Goal: Communication & Community: Answer question/provide support

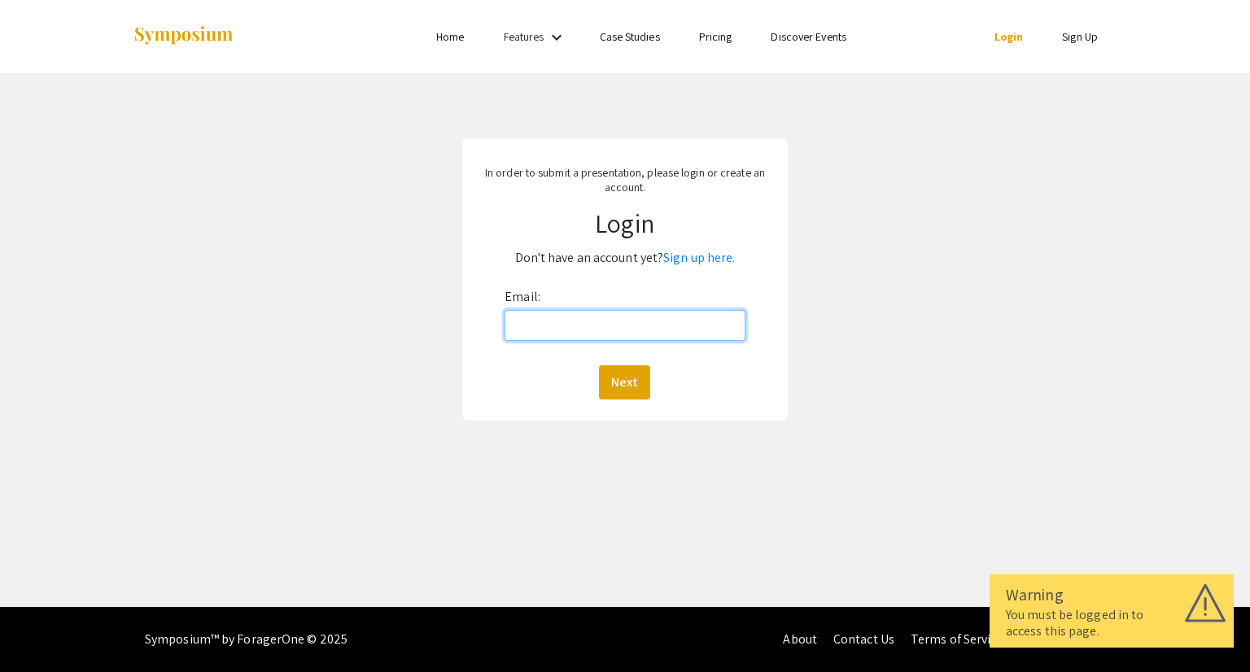
click at [612, 320] on input "Email:" at bounding box center [625, 325] width 240 height 31
type input "hgingrich@unr.edu"
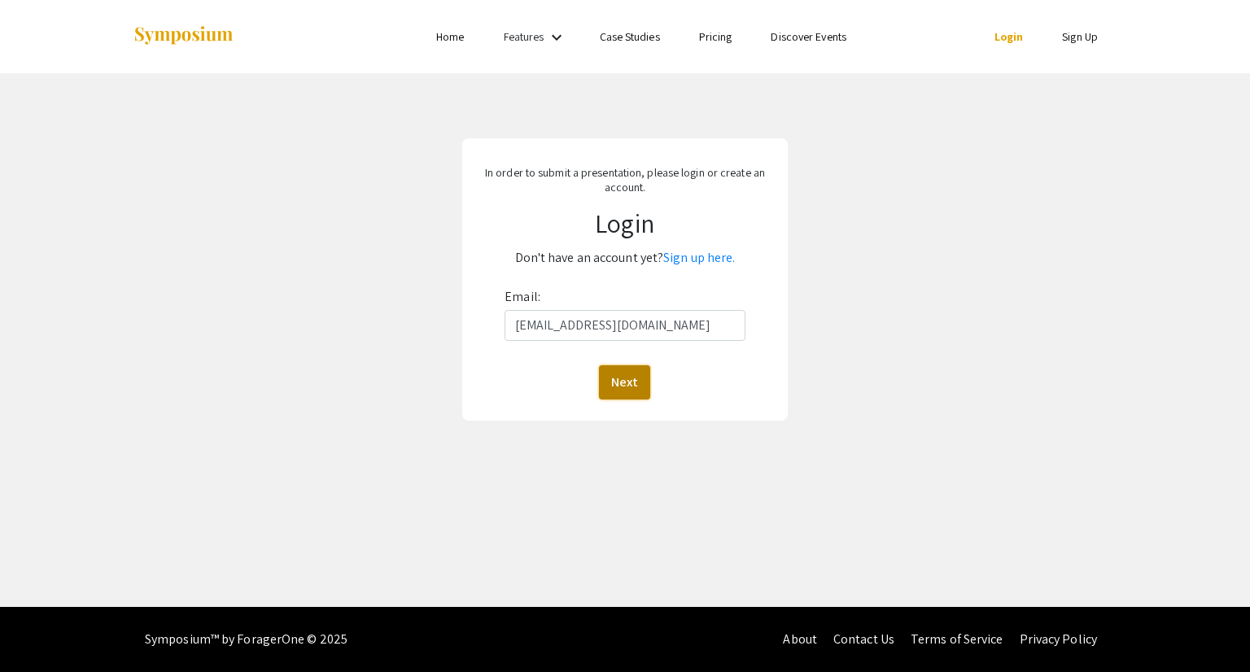
click at [634, 386] on button "Next" at bounding box center [624, 383] width 51 height 34
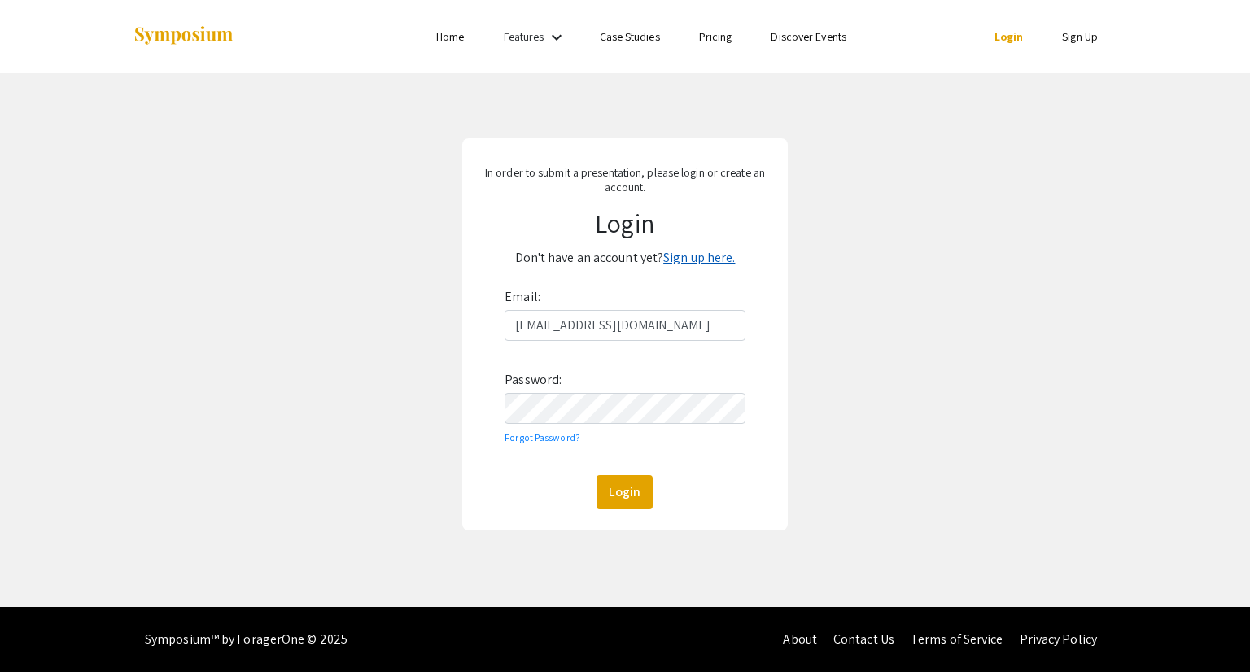
click at [708, 253] on link "Sign up here." at bounding box center [700, 257] width 72 height 17
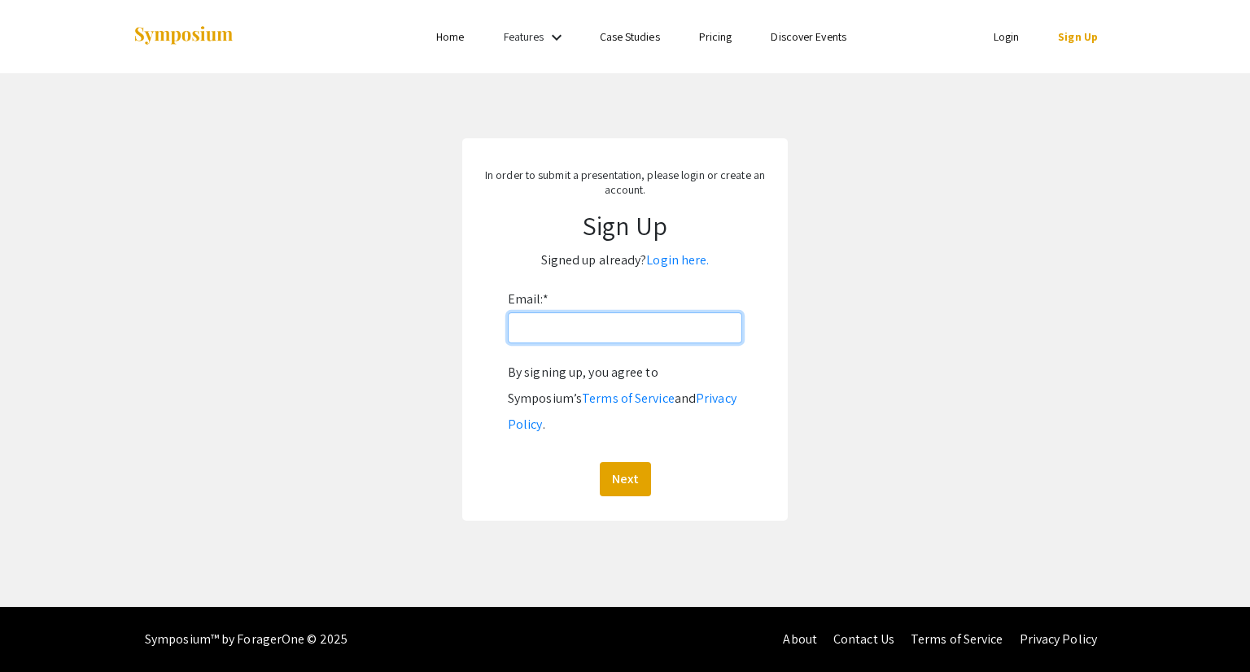
click at [628, 322] on input "Email: *" at bounding box center [625, 328] width 234 height 31
type input "hgingrich@unr.edu"
click at [639, 462] on button "Next" at bounding box center [625, 479] width 51 height 34
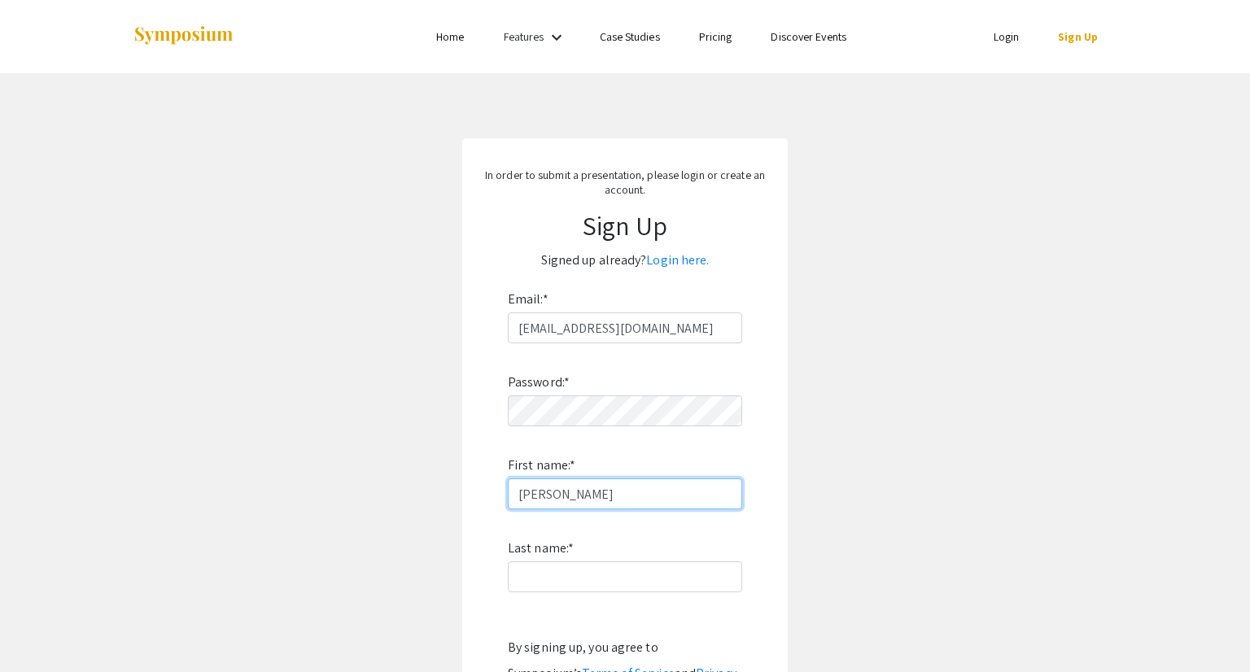
type input "hannah"
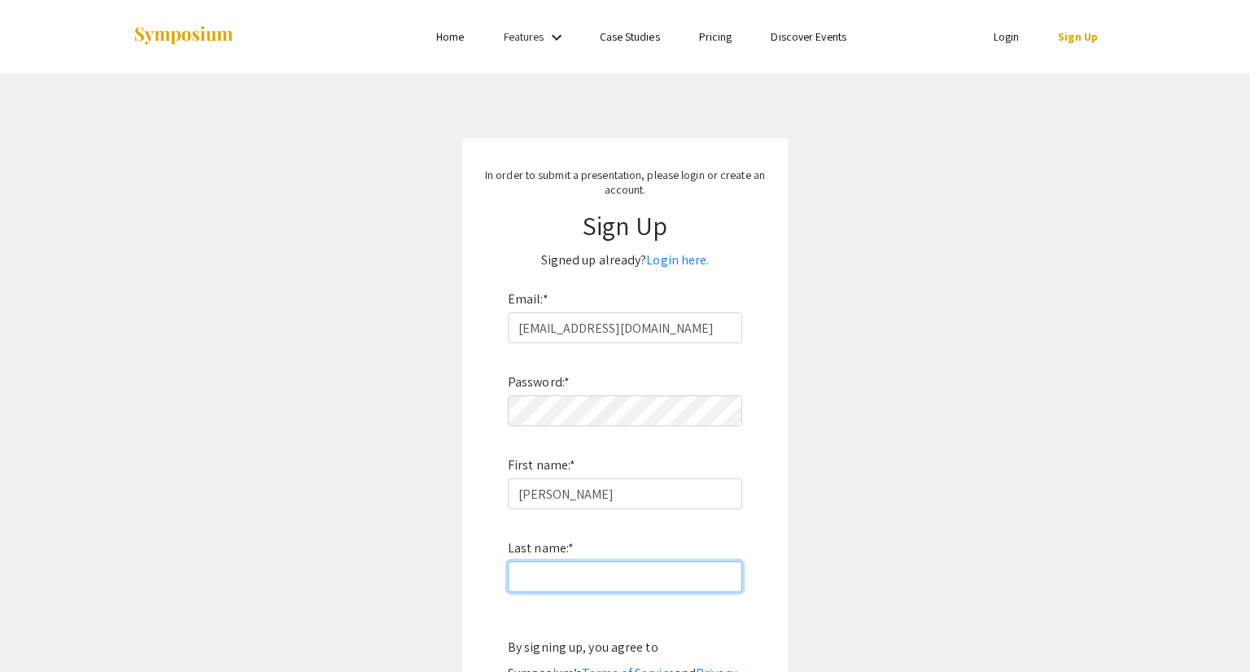
click at [515, 572] on input "Last name: *" at bounding box center [625, 577] width 234 height 31
type input "gingrich"
click at [788, 582] on app-signup "In order to submit a presentation, please login or create an account. Sign Up S…" at bounding box center [625, 467] width 1250 height 658
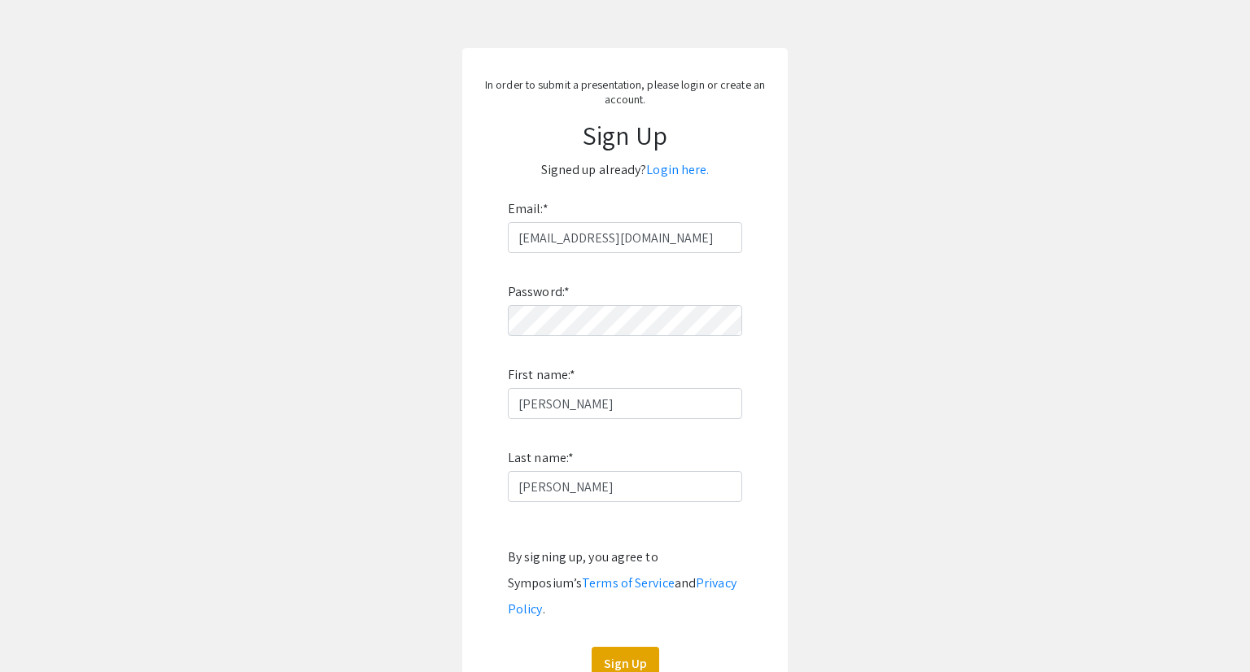
scroll to position [228, 0]
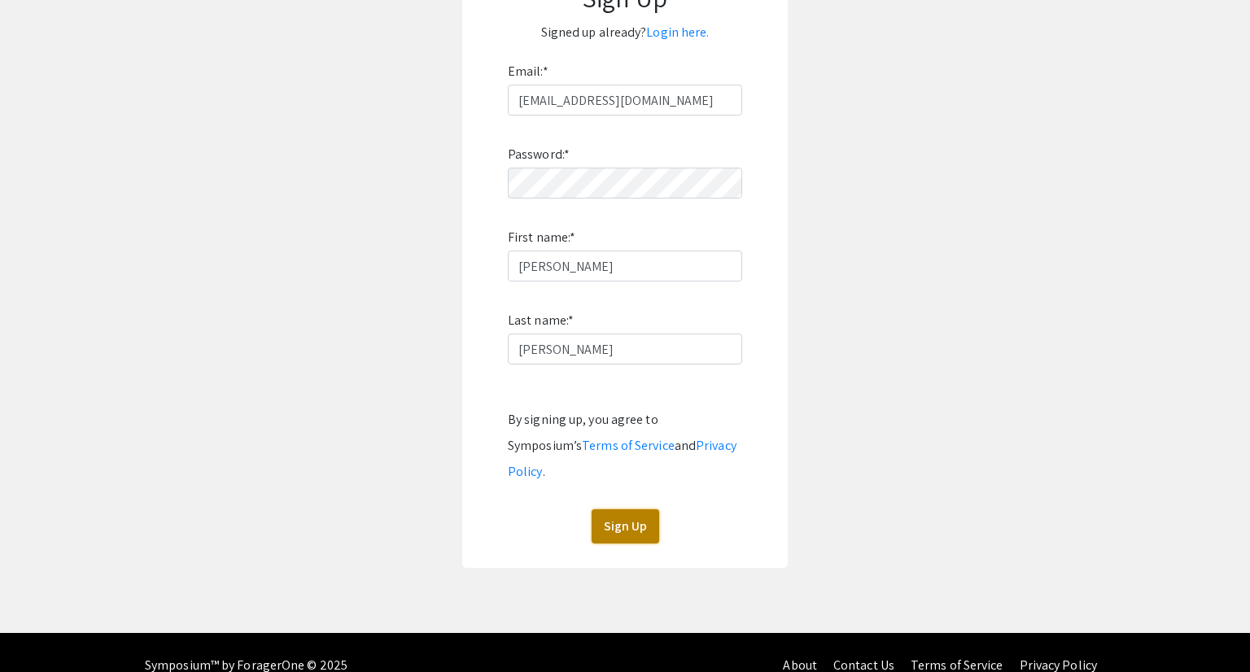
click at [611, 510] on button "Sign Up" at bounding box center [626, 527] width 68 height 34
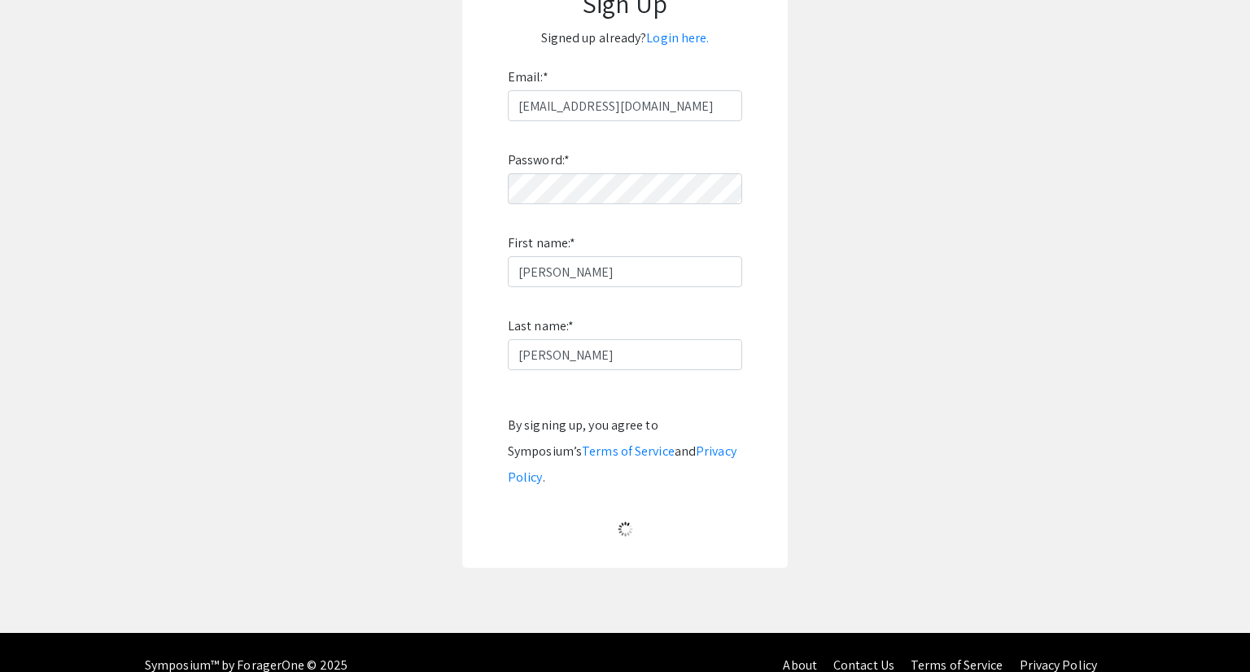
scroll to position [0, 0]
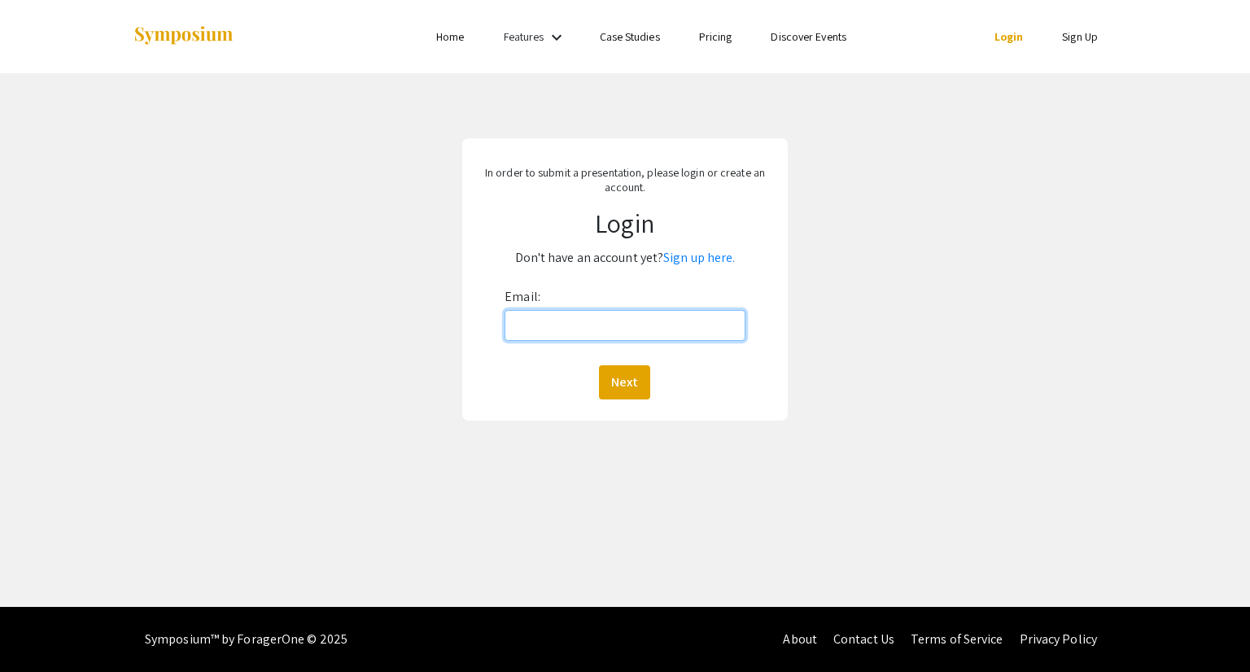
click at [651, 313] on input "Email:" at bounding box center [625, 325] width 240 height 31
type input "hgingrich@unr.edu"
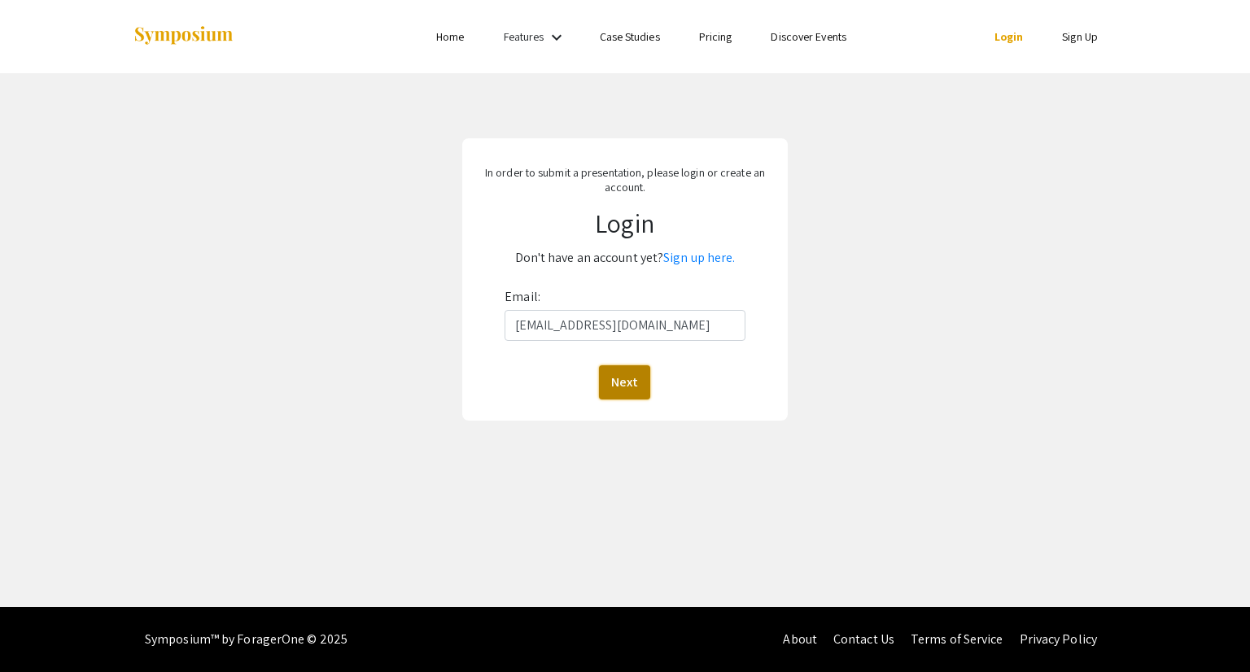
click at [633, 386] on button "Next" at bounding box center [624, 383] width 51 height 34
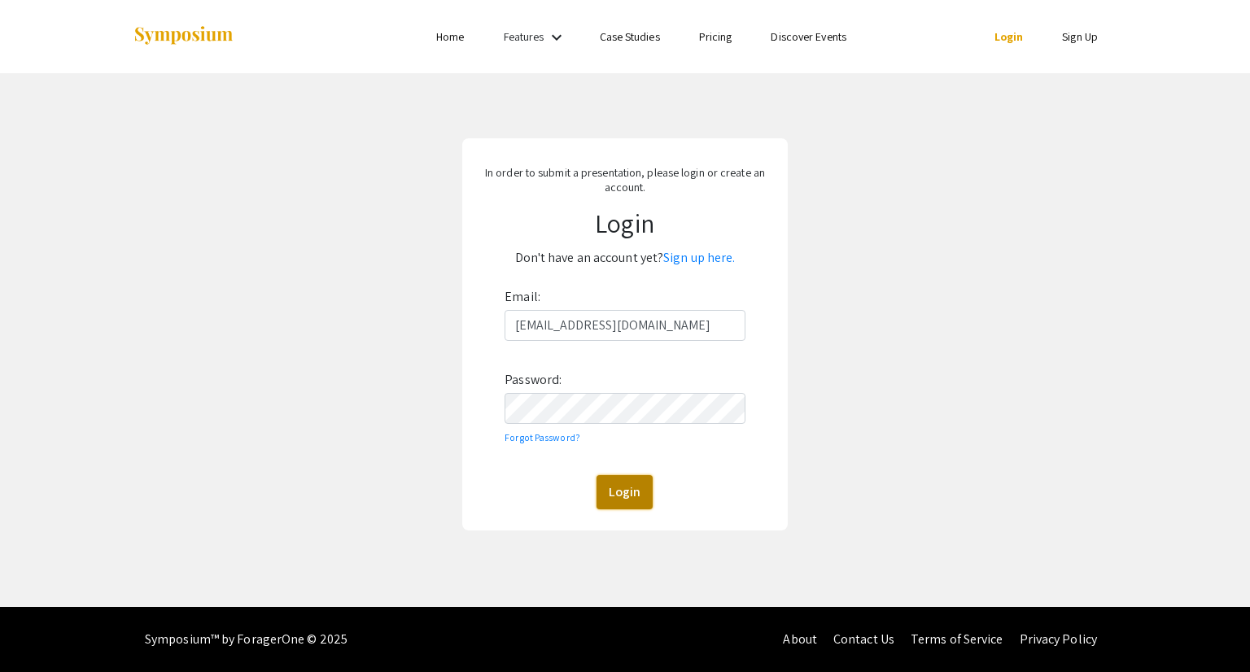
click at [628, 504] on button "Login" at bounding box center [625, 492] width 56 height 34
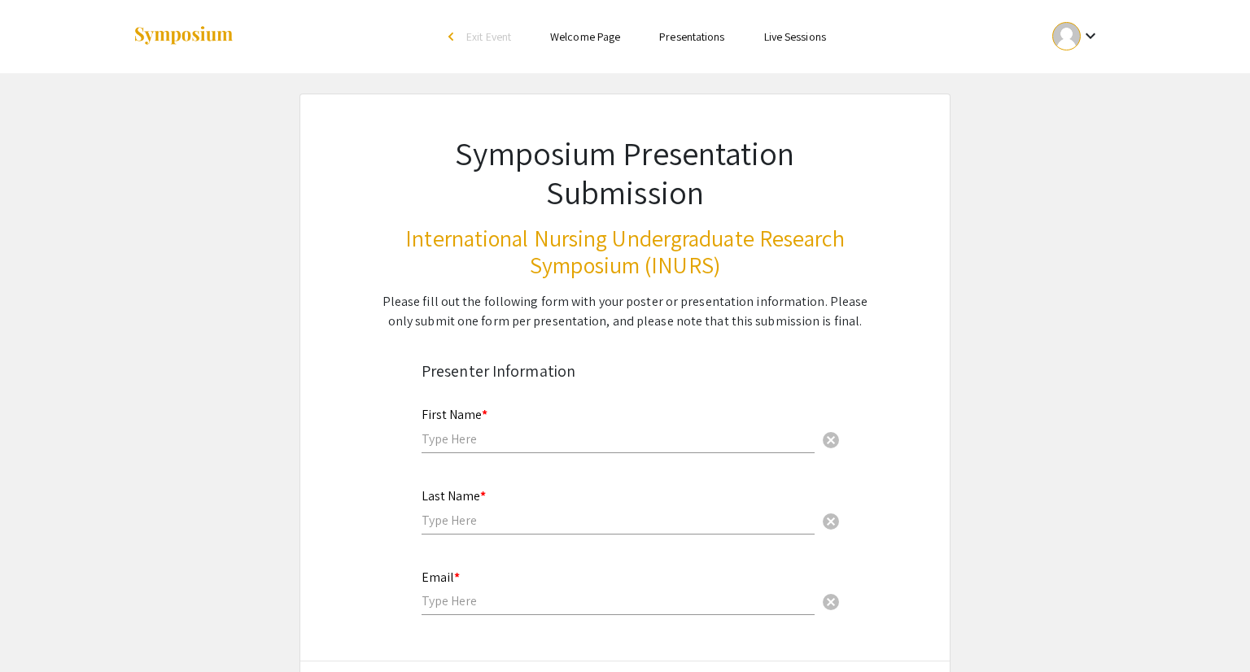
click at [574, 431] on input "text" at bounding box center [618, 439] width 393 height 17
type input "Hannah"
type input "Gingrich"
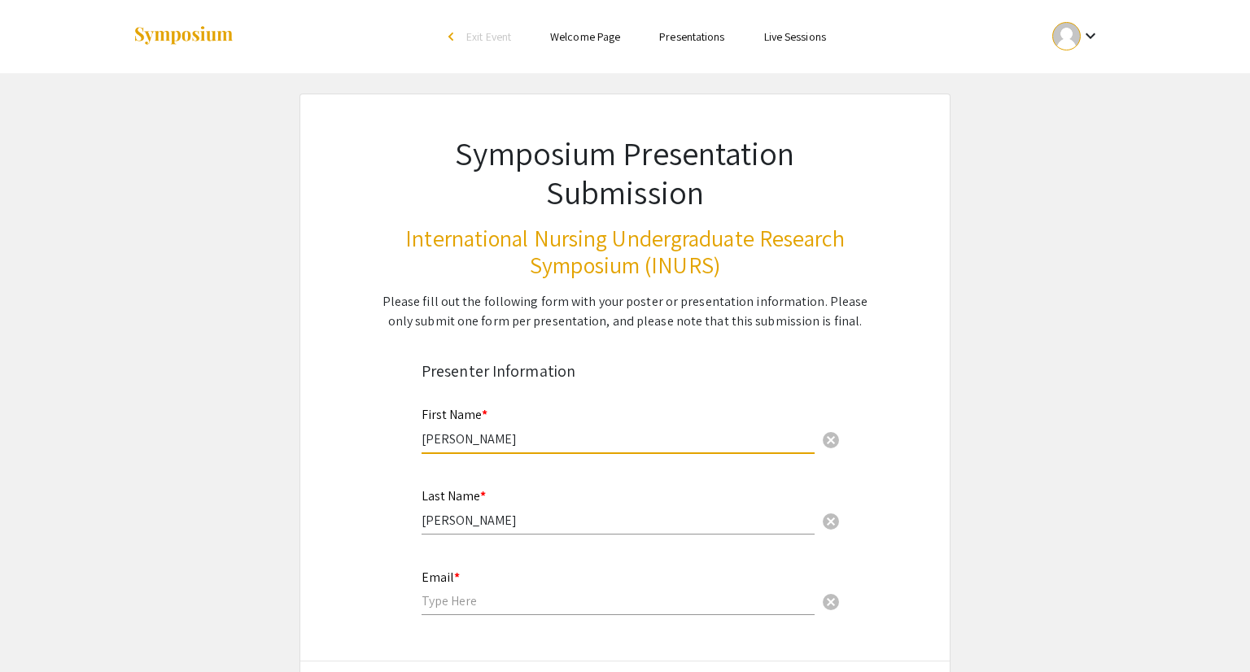
type input "gingrich.hannah@gmail.com"
type input "United States"
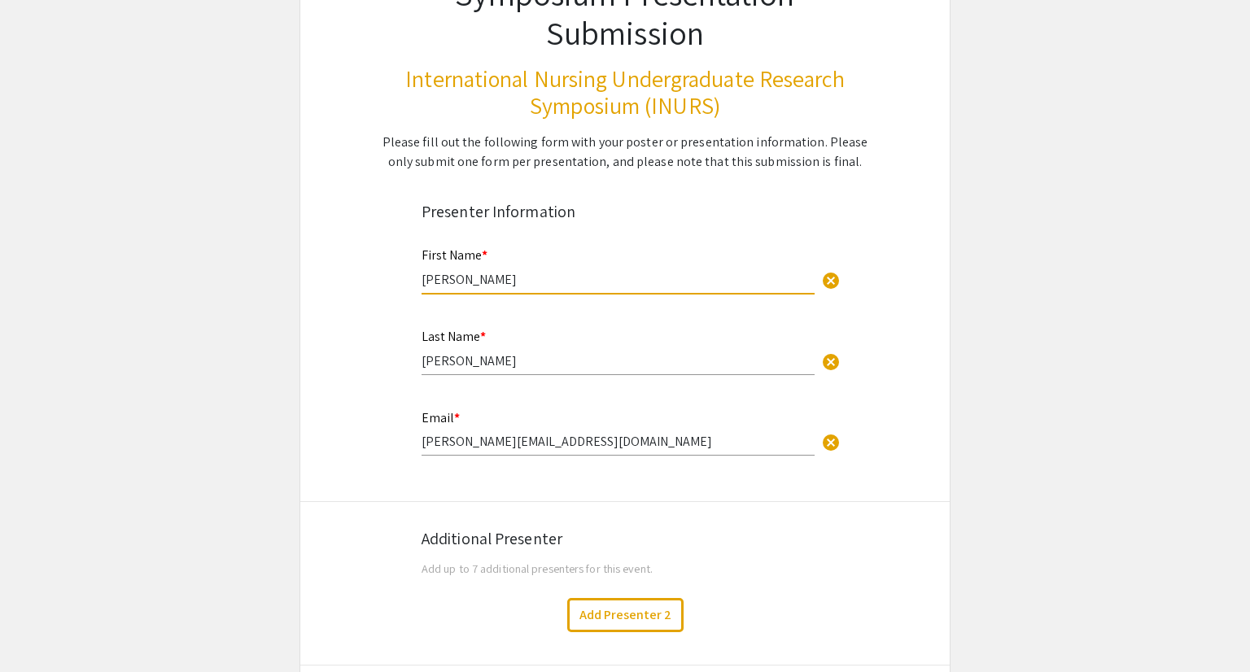
scroll to position [182, 0]
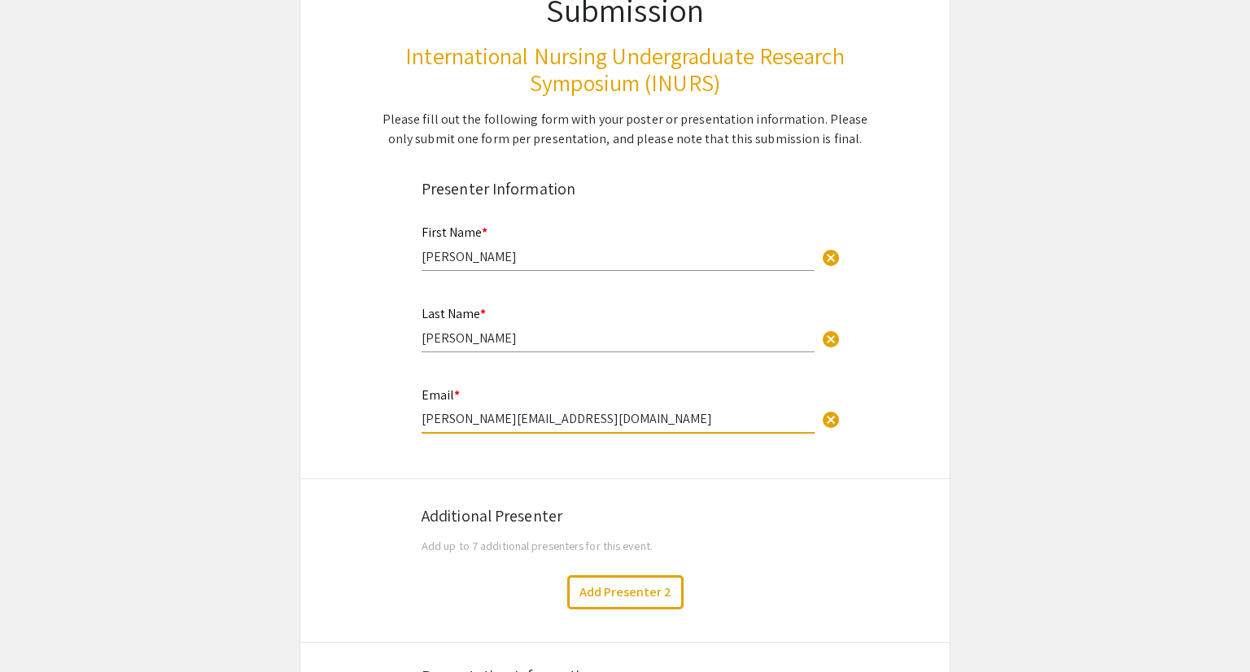
drag, startPoint x: 606, startPoint y: 418, endPoint x: 340, endPoint y: 411, distance: 265.5
type input "hgingrich@unr.edu"
click at [789, 510] on div "Additional Presenter" at bounding box center [625, 516] width 407 height 24
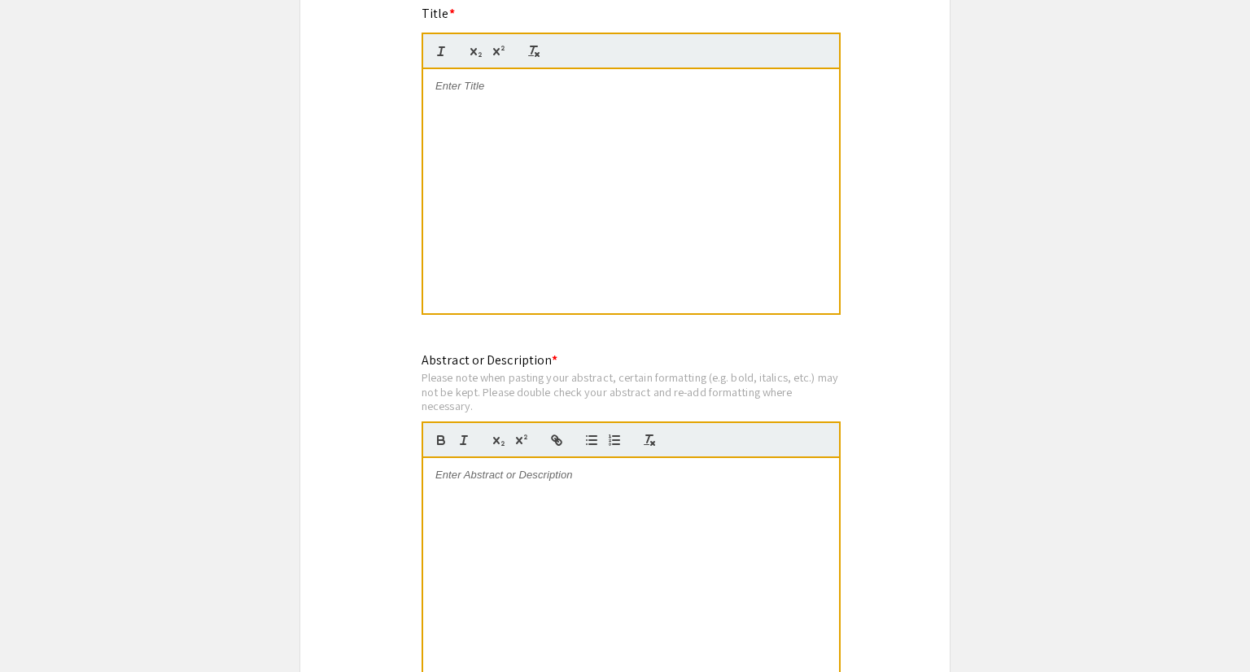
scroll to position [1356, 0]
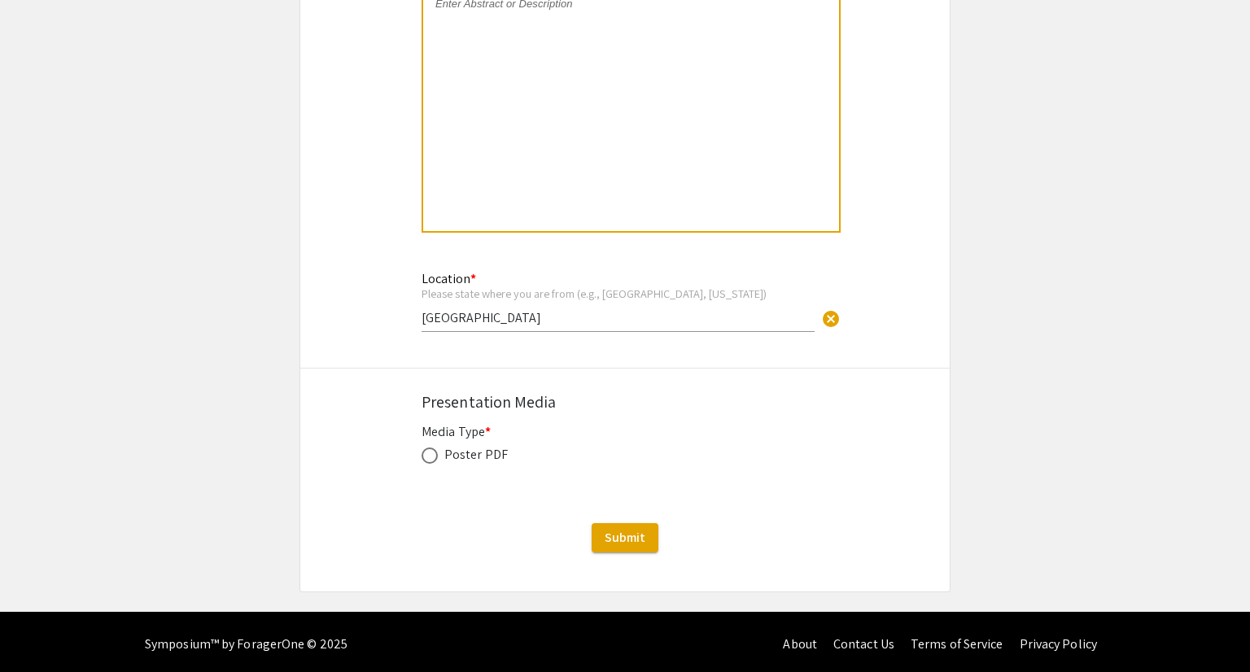
click at [440, 451] on label at bounding box center [433, 456] width 23 height 16
click at [438, 451] on input "radio" at bounding box center [430, 456] width 16 height 16
radio input "true"
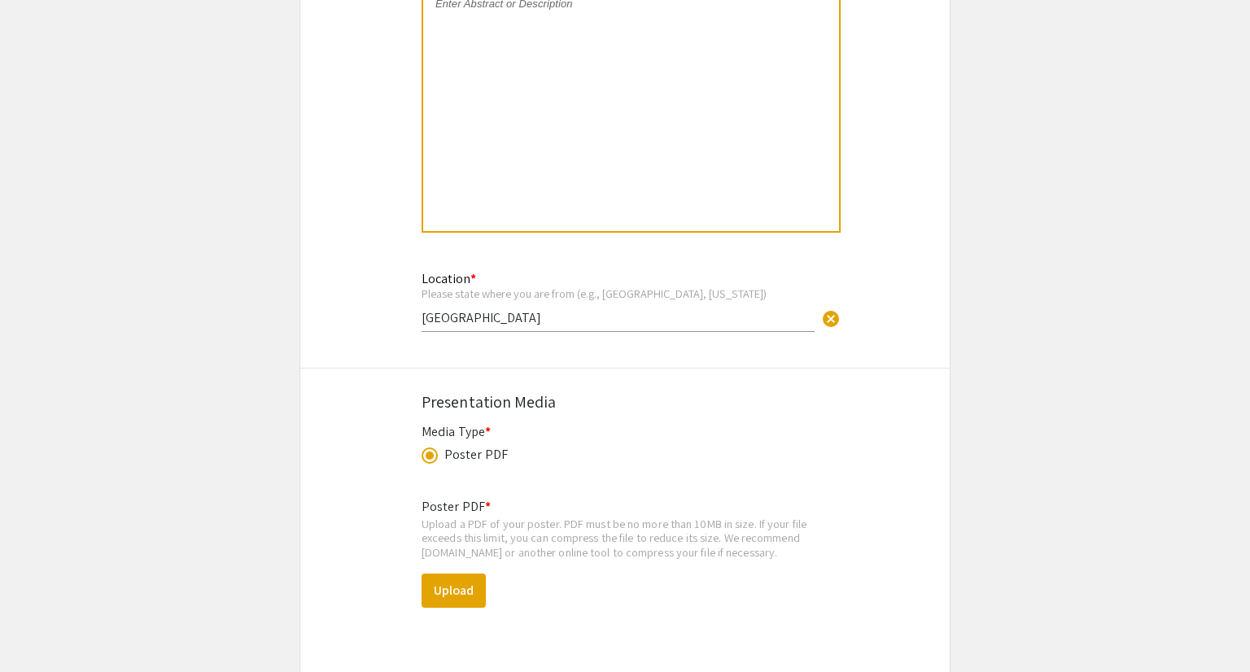
scroll to position [1518, 0]
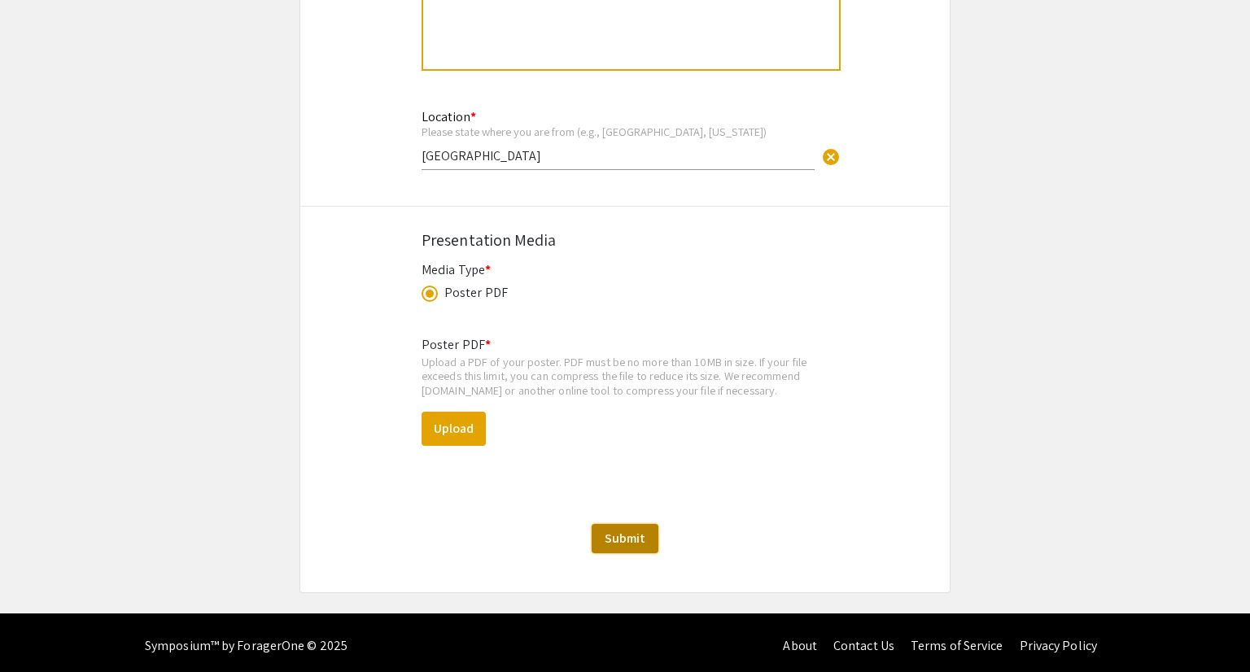
click at [615, 533] on span "Submit" at bounding box center [625, 538] width 41 height 17
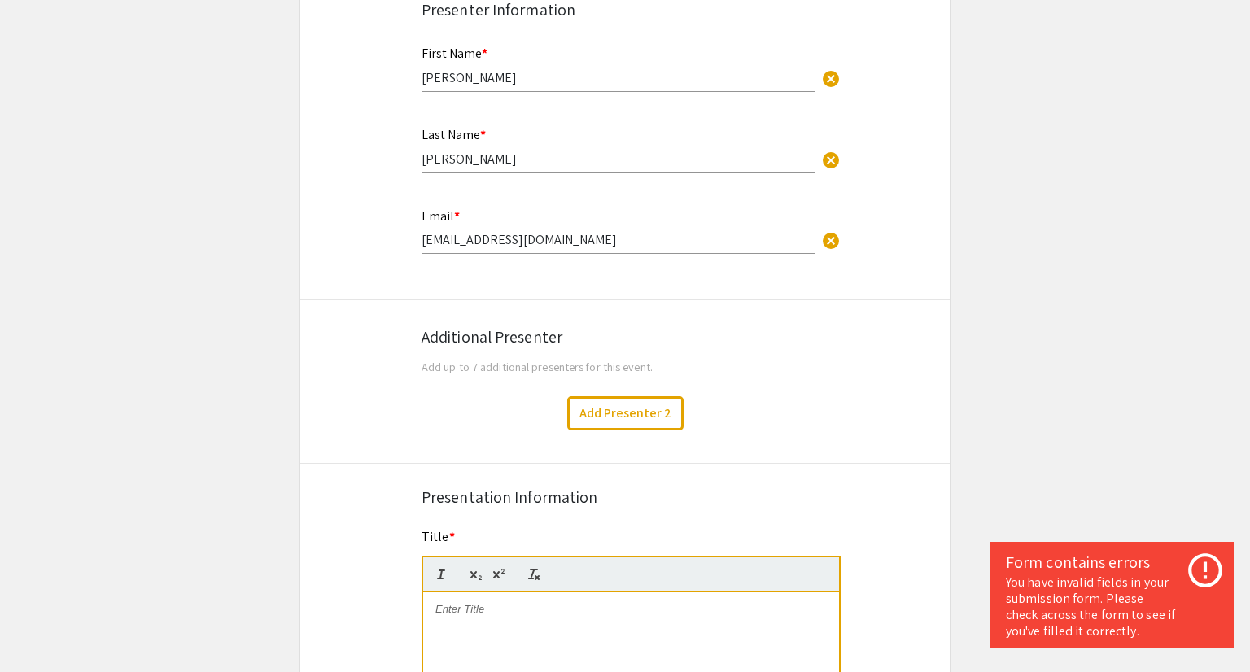
scroll to position [577, 0]
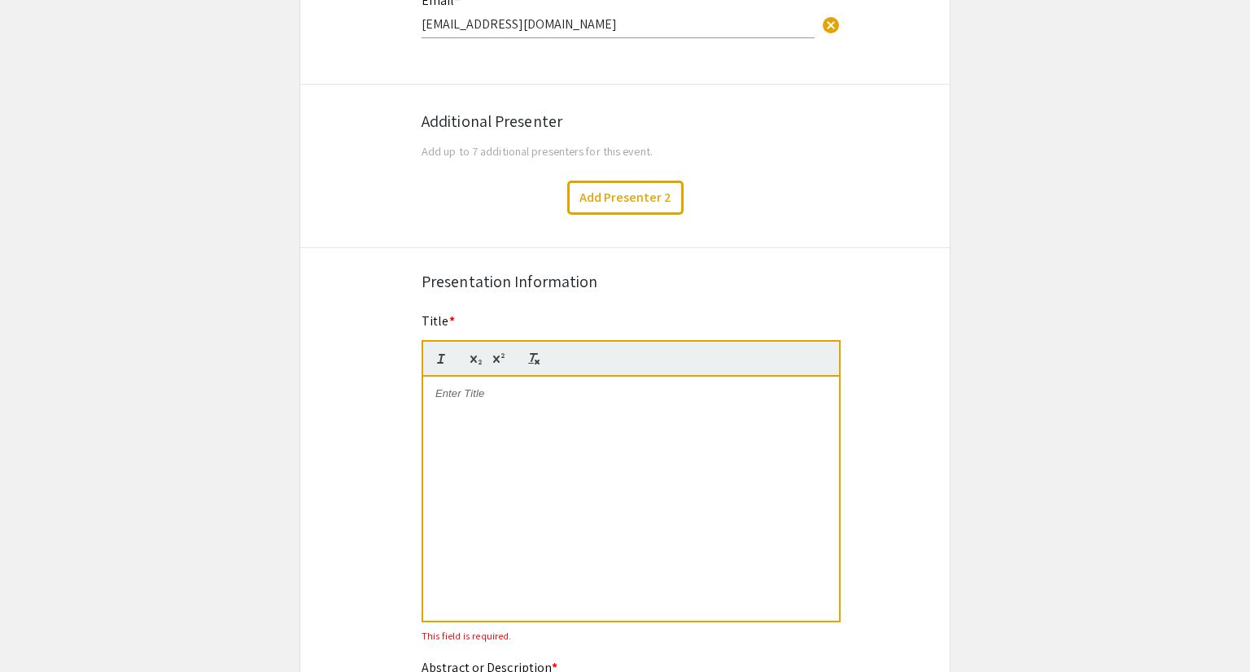
click at [670, 448] on div at bounding box center [631, 499] width 416 height 244
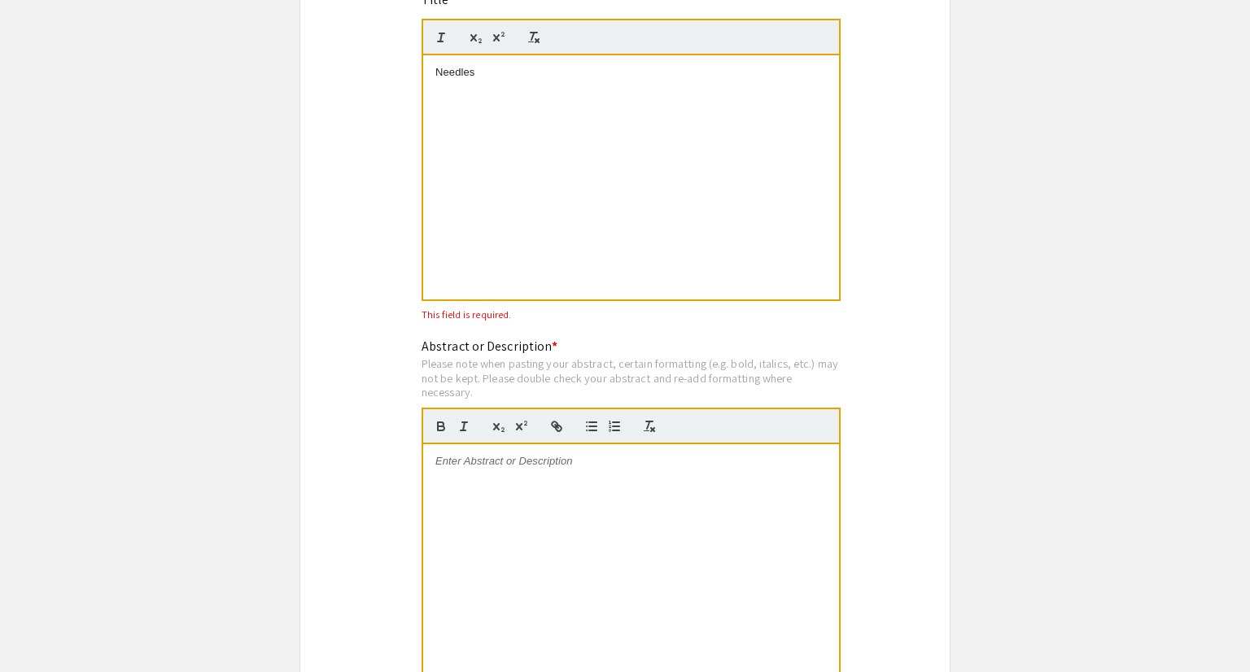
scroll to position [911, 0]
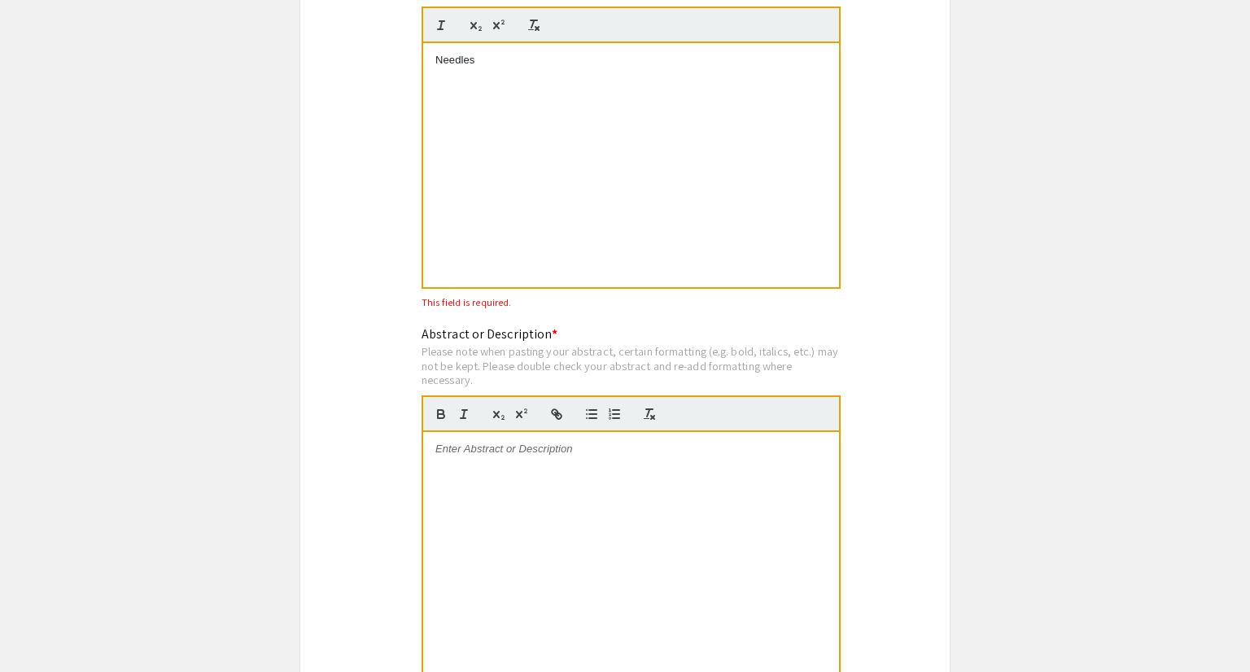
click at [694, 571] on div at bounding box center [631, 554] width 416 height 244
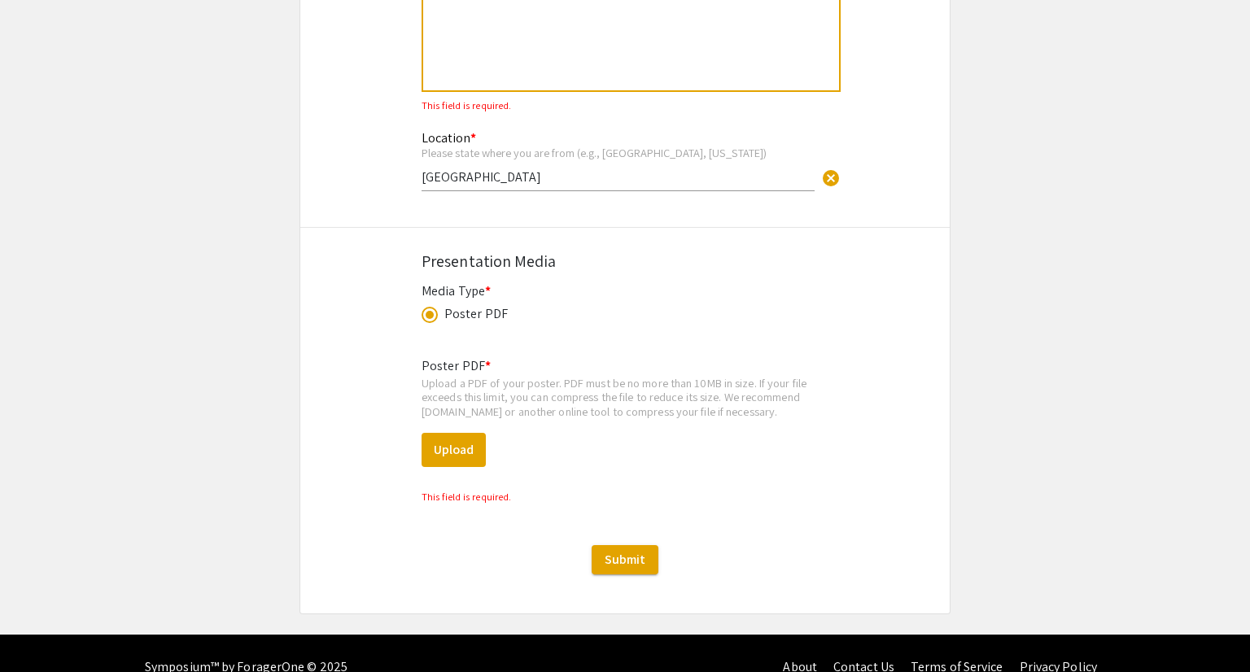
scroll to position [1518, 0]
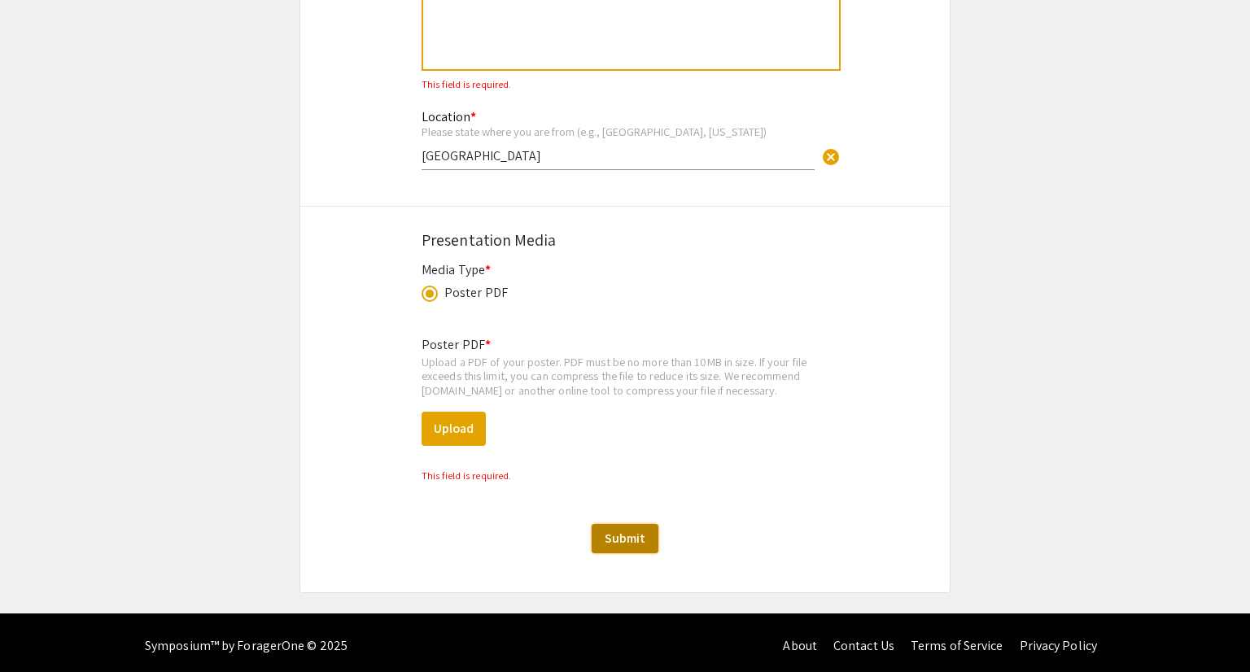
click at [632, 534] on span "Submit" at bounding box center [625, 538] width 41 height 17
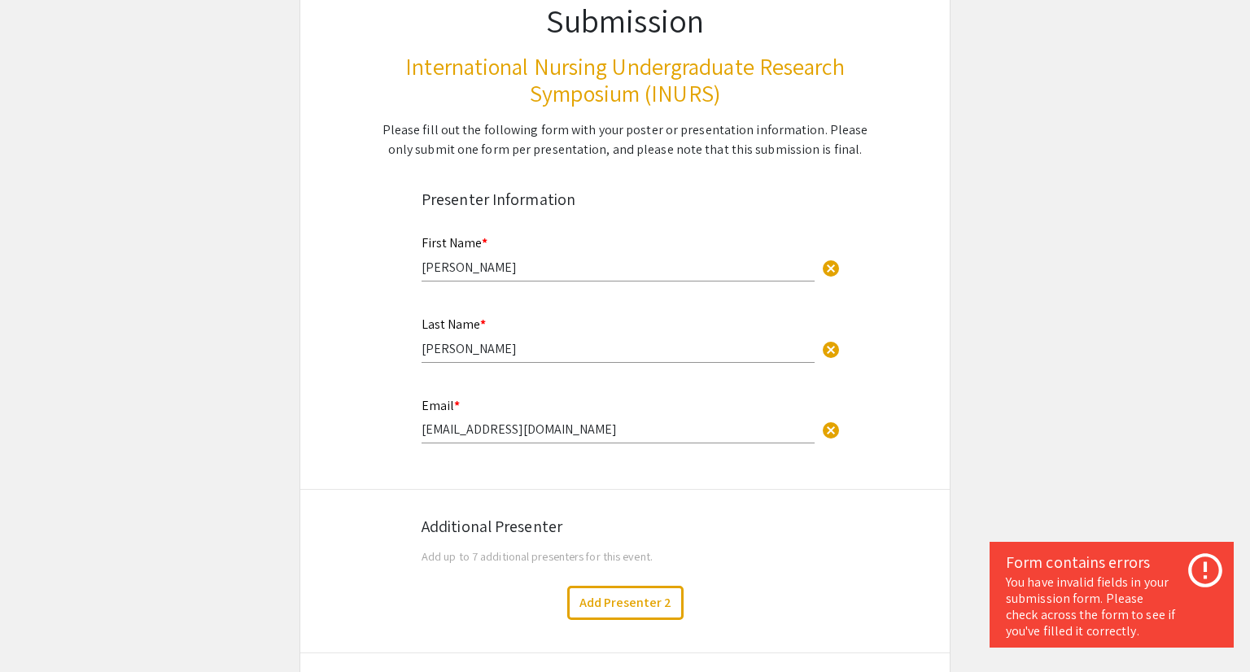
scroll to position [0, 0]
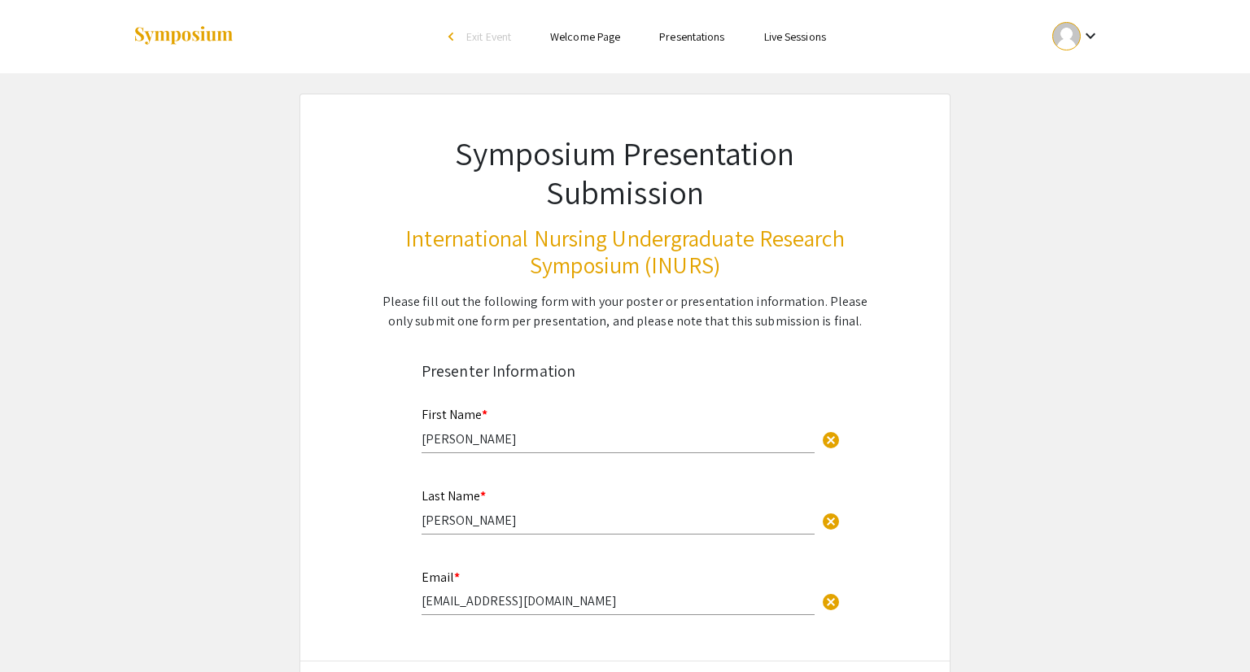
click at [694, 44] on link "Presentations" at bounding box center [691, 36] width 65 height 15
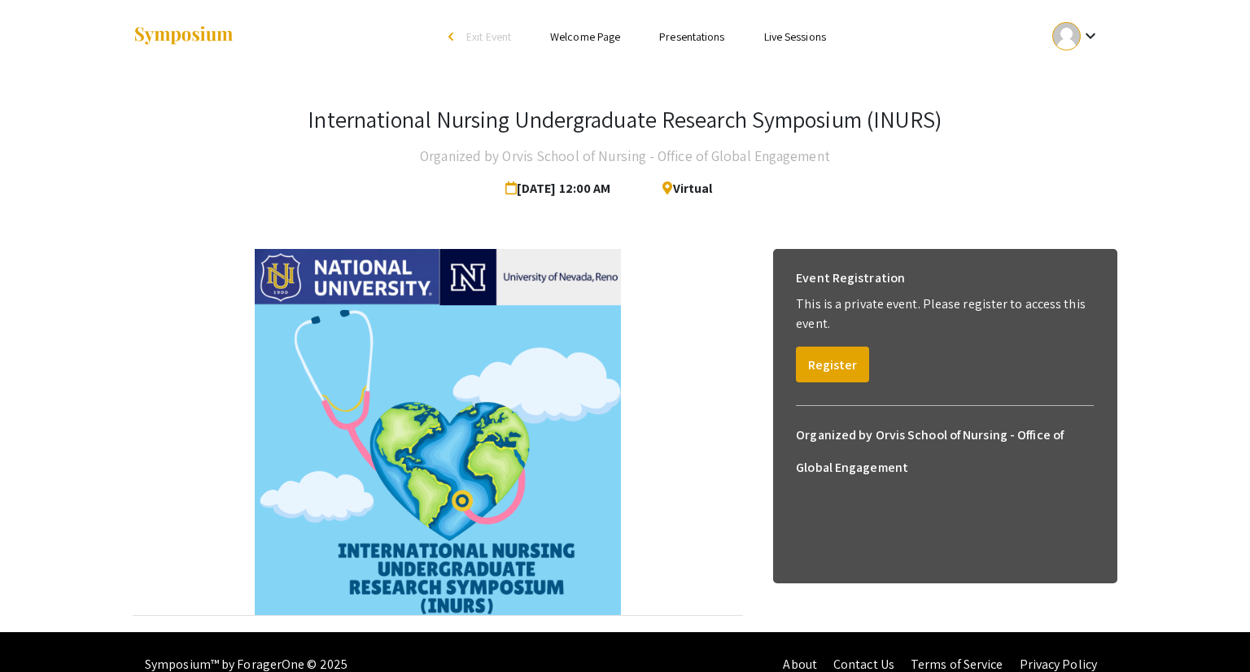
scroll to position [25, 0]
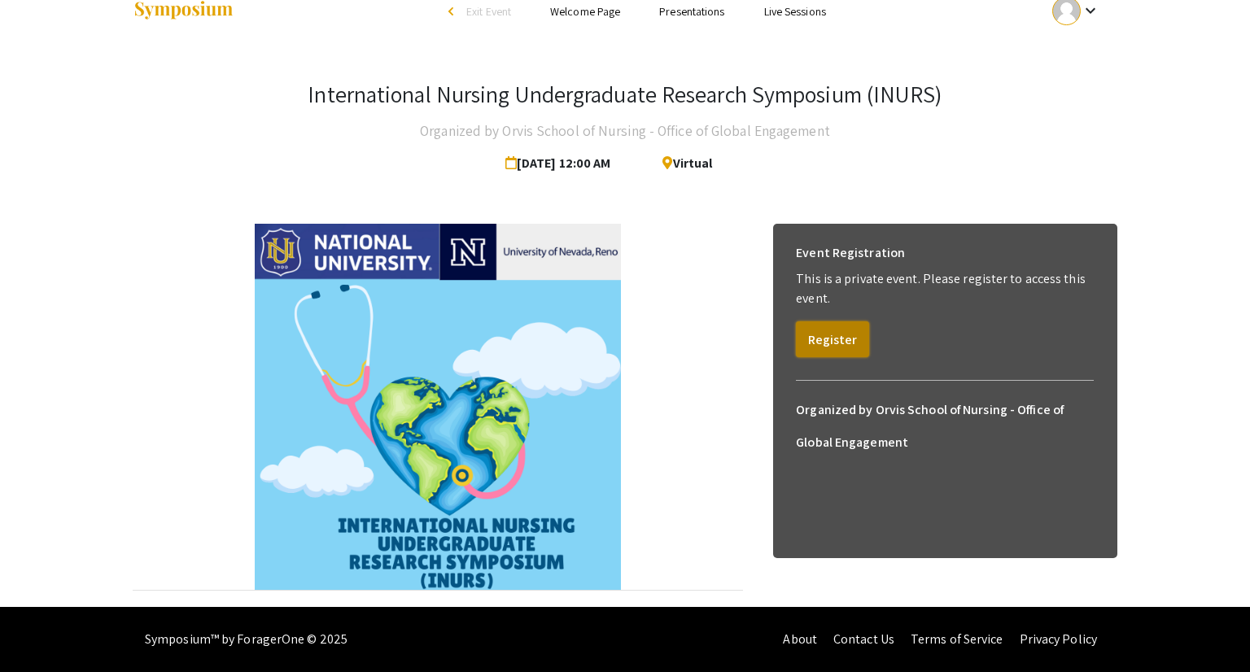
click at [835, 338] on button "Register" at bounding box center [832, 340] width 73 height 36
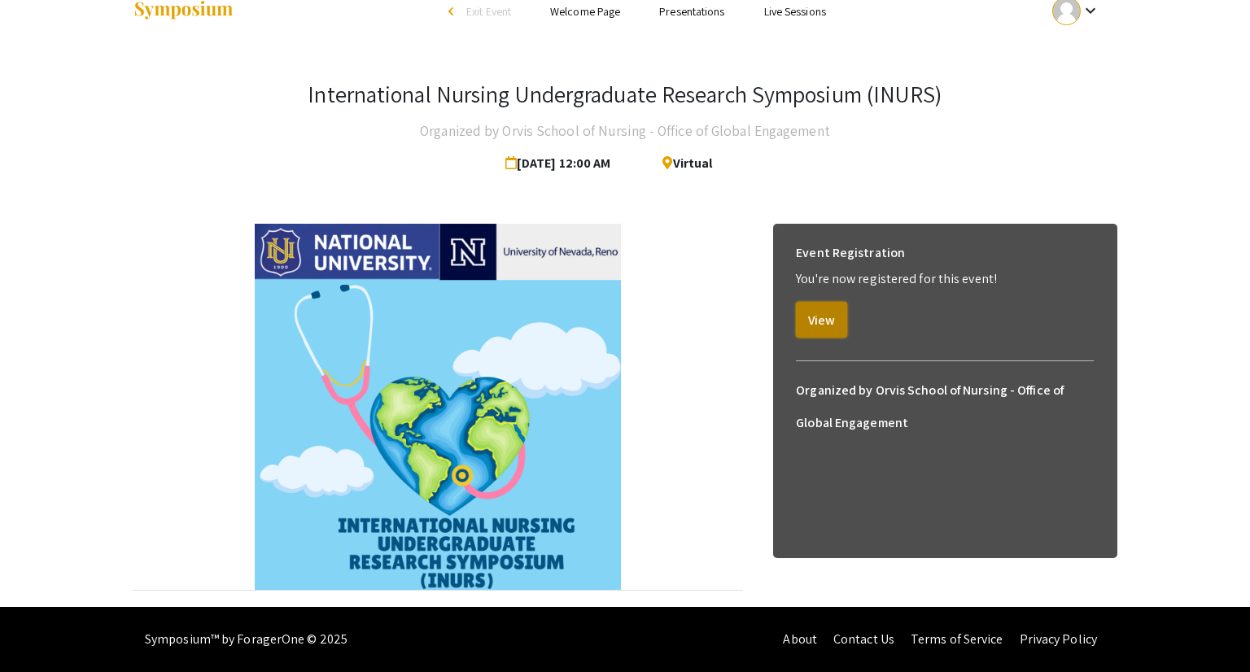
click at [826, 323] on button "View" at bounding box center [821, 320] width 51 height 36
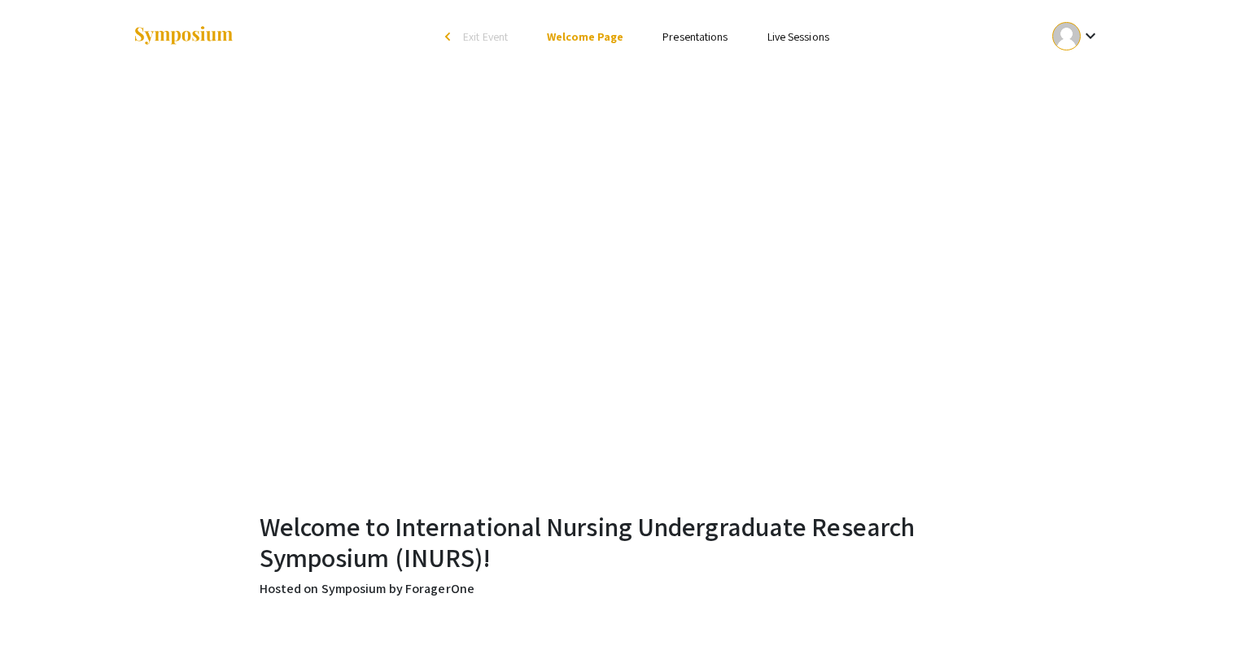
click at [674, 29] on link "Presentations" at bounding box center [695, 36] width 65 height 15
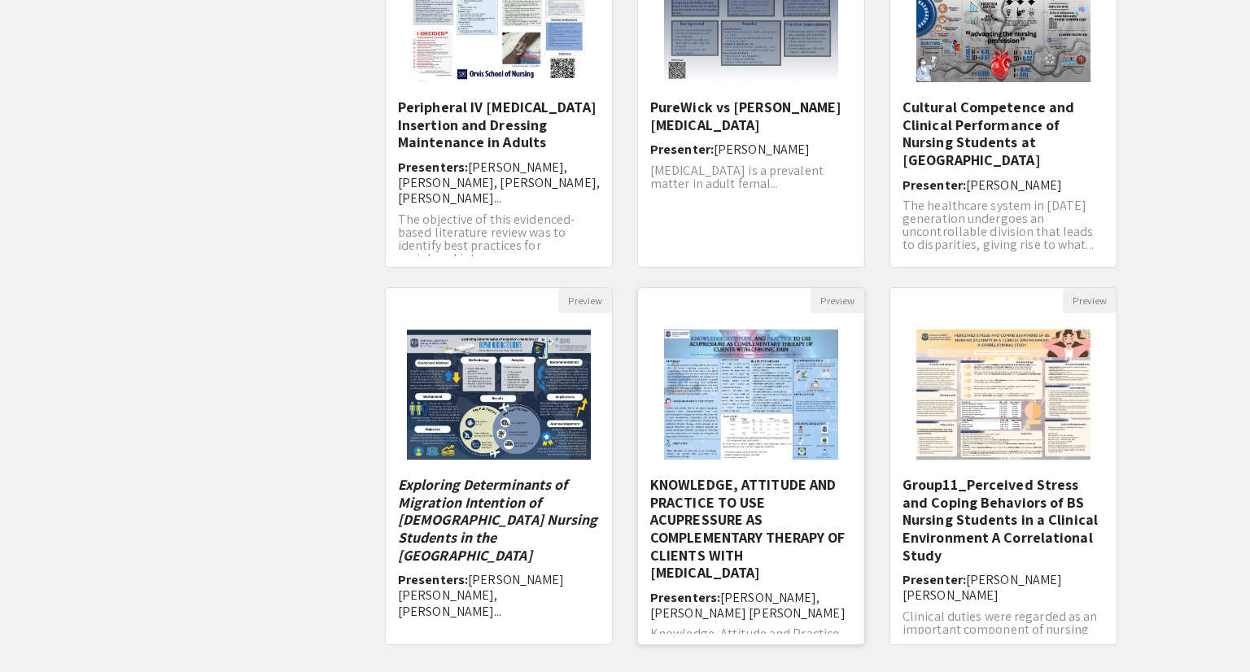
scroll to position [406, 0]
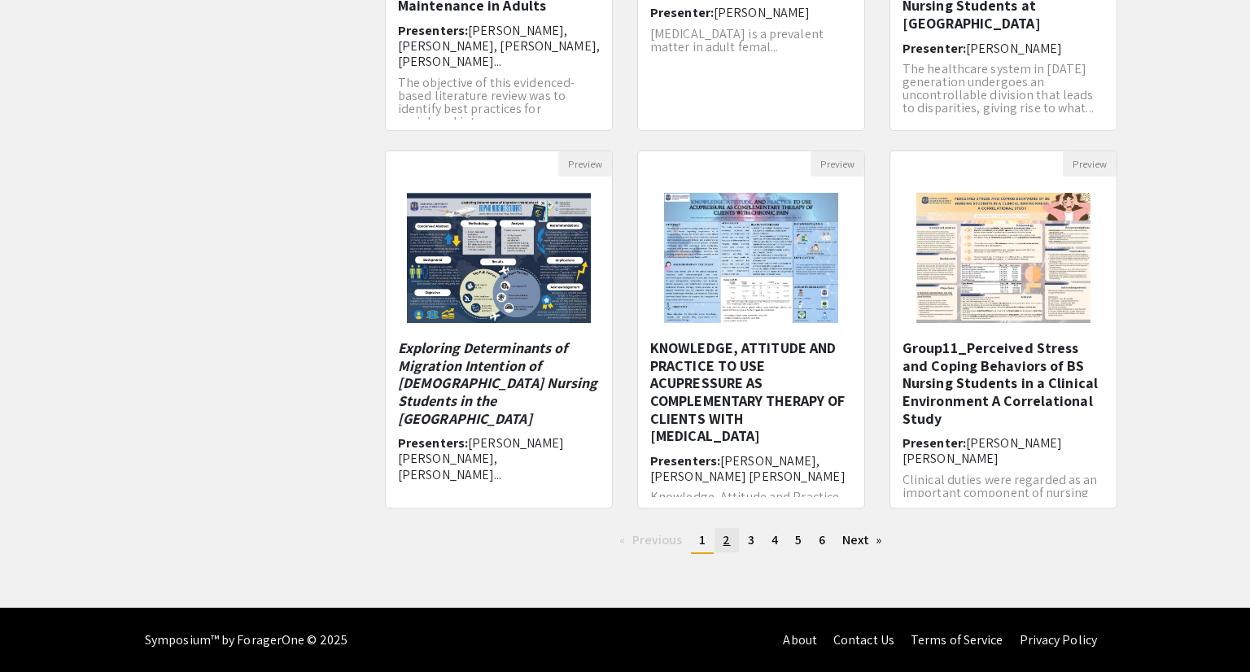
click at [720, 537] on link "page 2" at bounding box center [727, 540] width 24 height 24
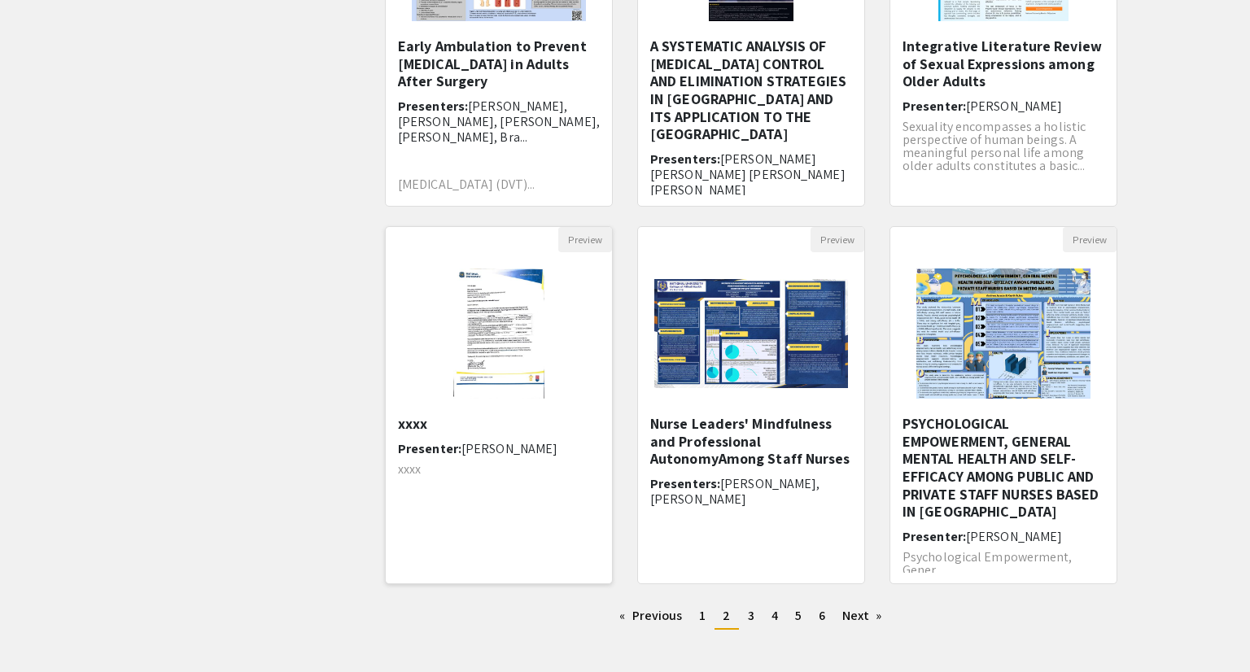
scroll to position [406, 0]
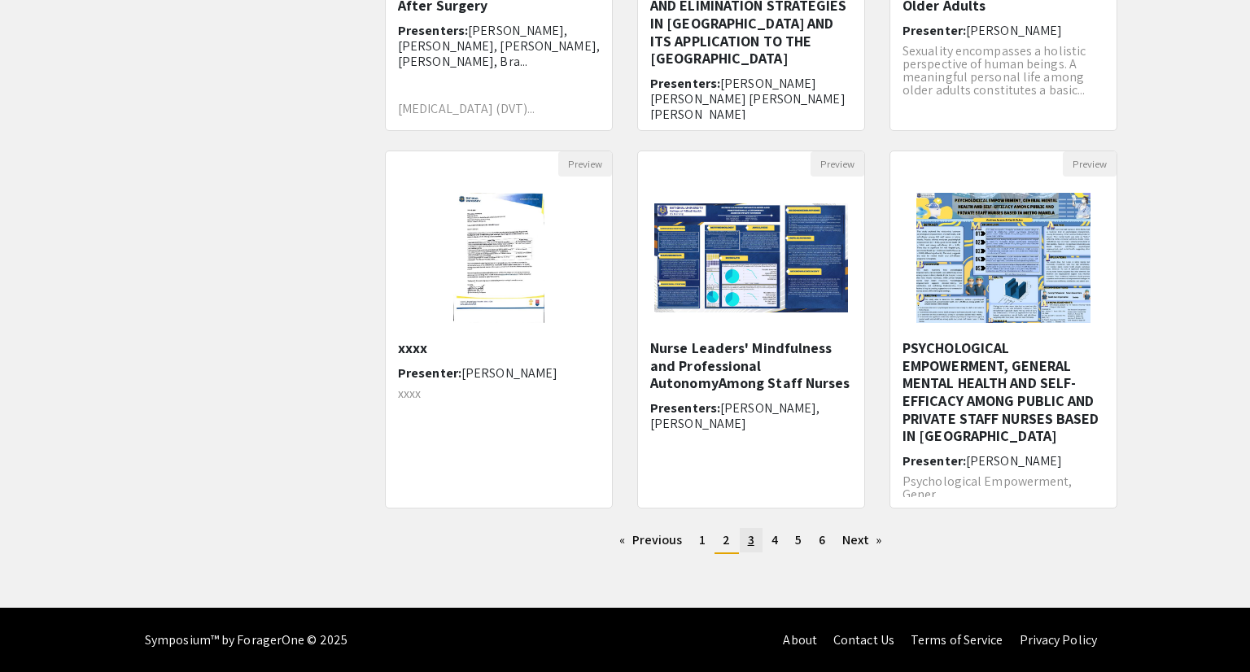
click at [757, 539] on link "page 3" at bounding box center [751, 540] width 23 height 24
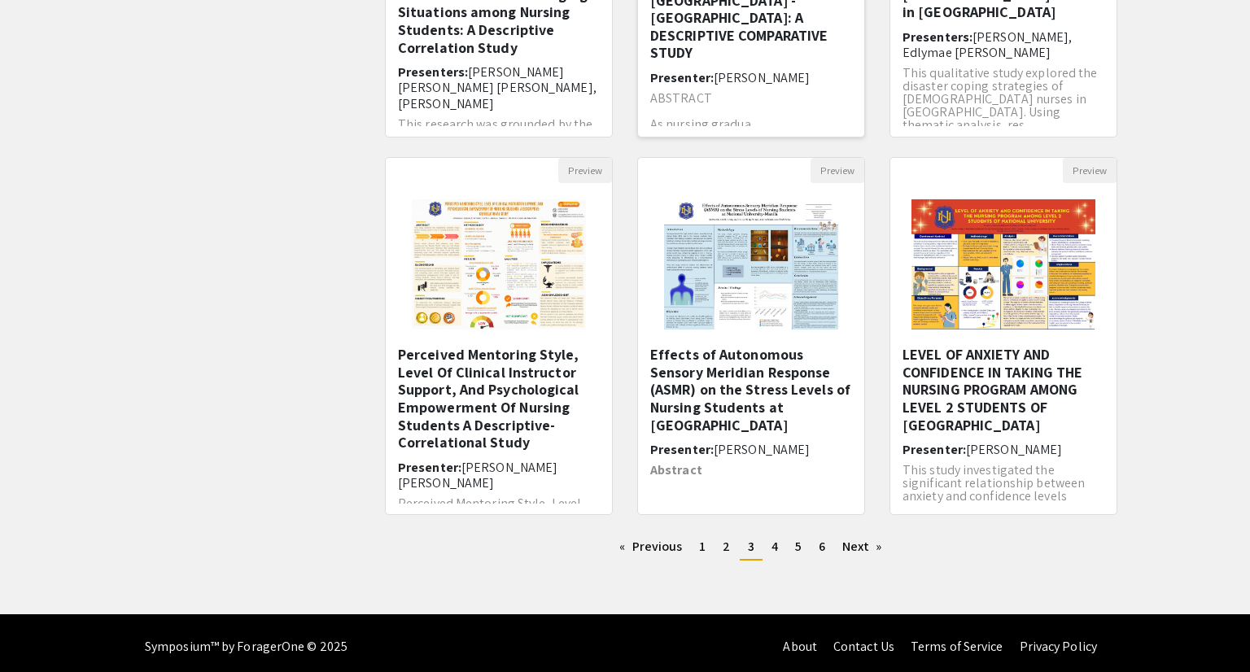
scroll to position [401, 0]
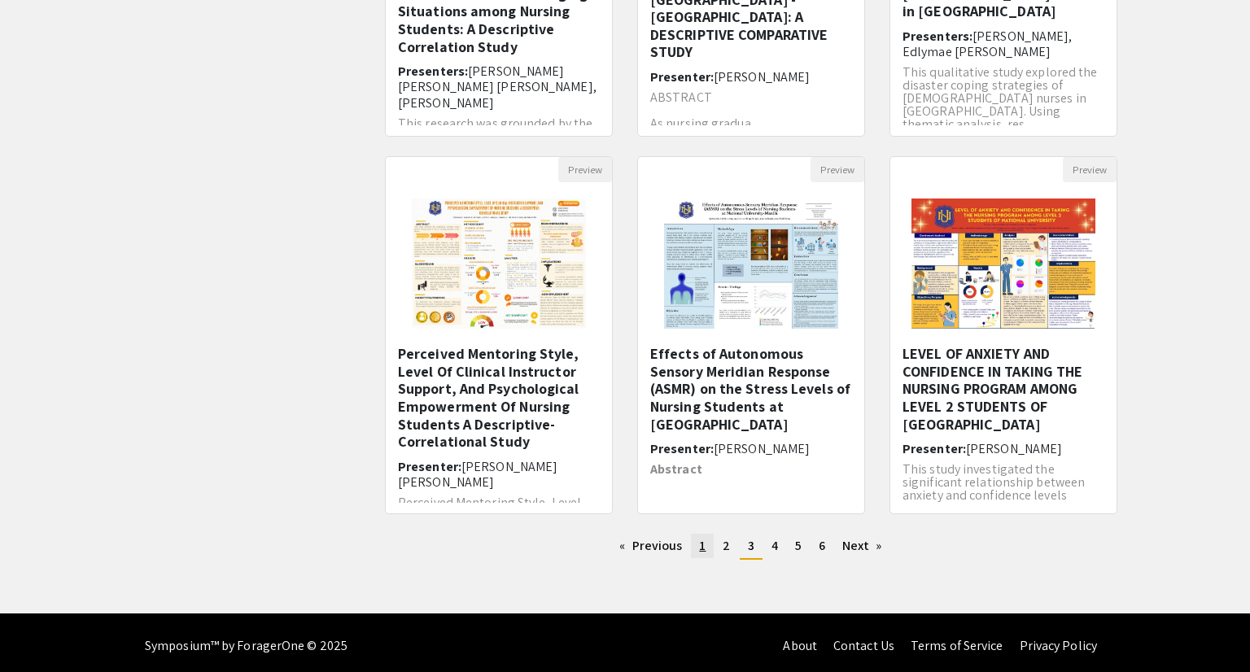
click at [699, 546] on span "1" at bounding box center [702, 545] width 7 height 17
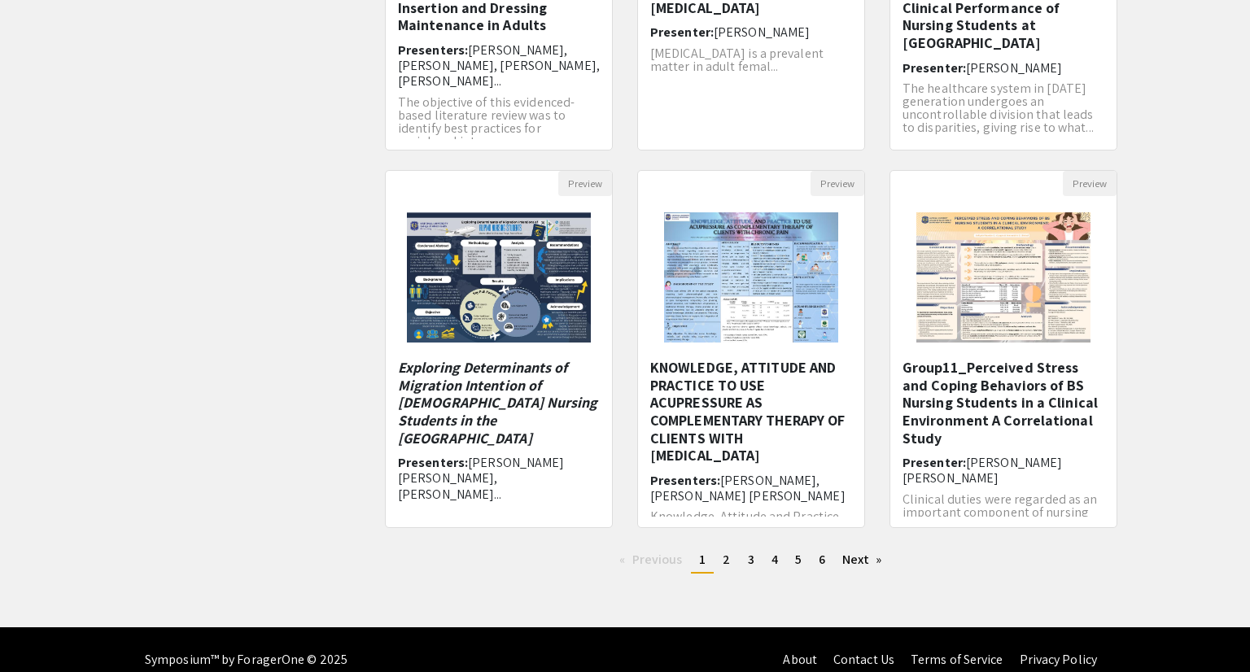
scroll to position [406, 0]
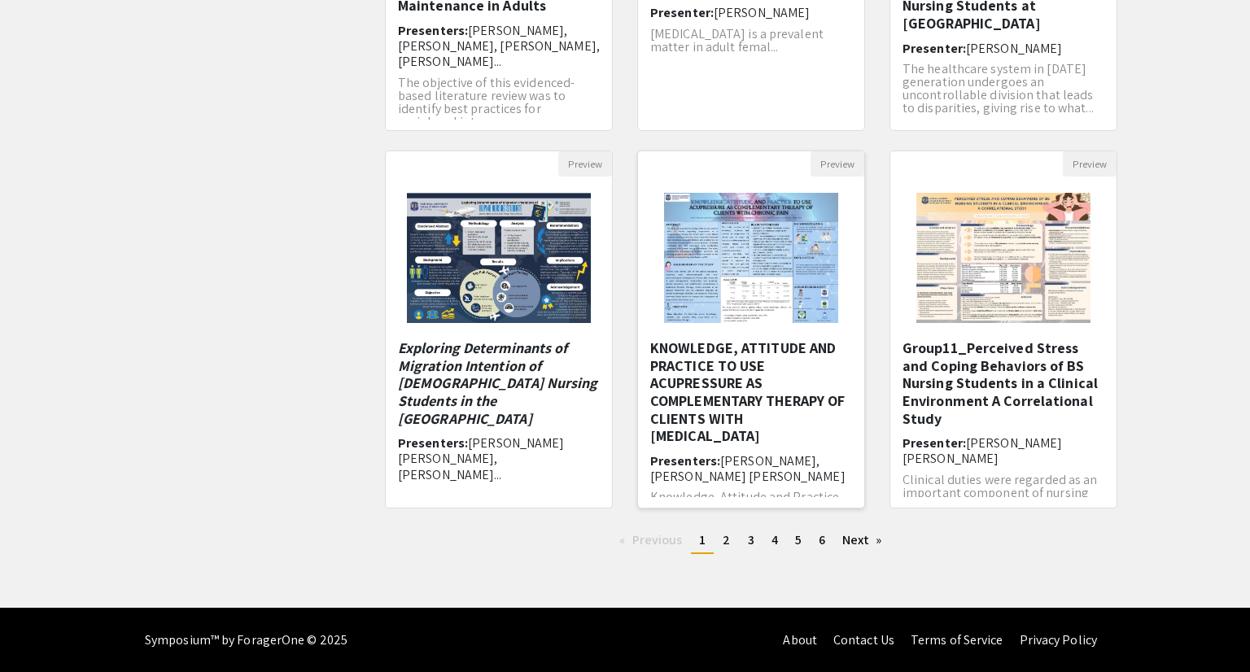
click at [749, 421] on h5 "KNOWLEDGE, ATTITUDE AND PRACTICE TO USE ACUPRESSURE AS COMPLEMENTARY THERAPY OF…" at bounding box center [751, 392] width 202 height 106
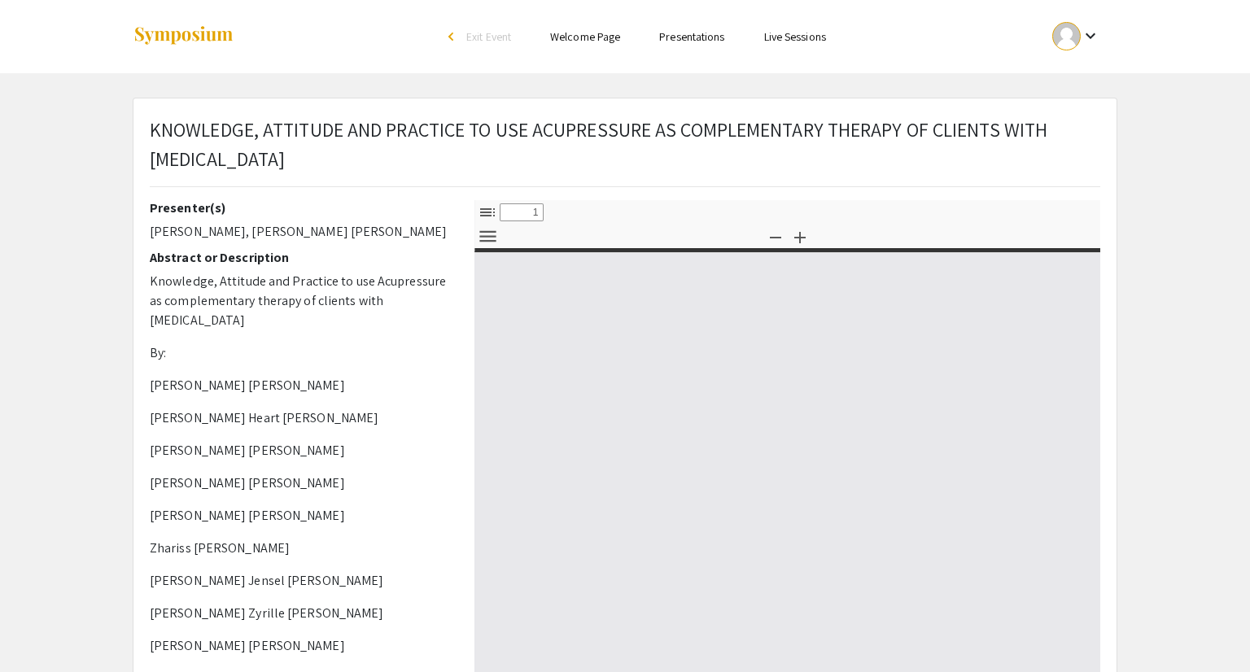
select select "custom"
type input "0"
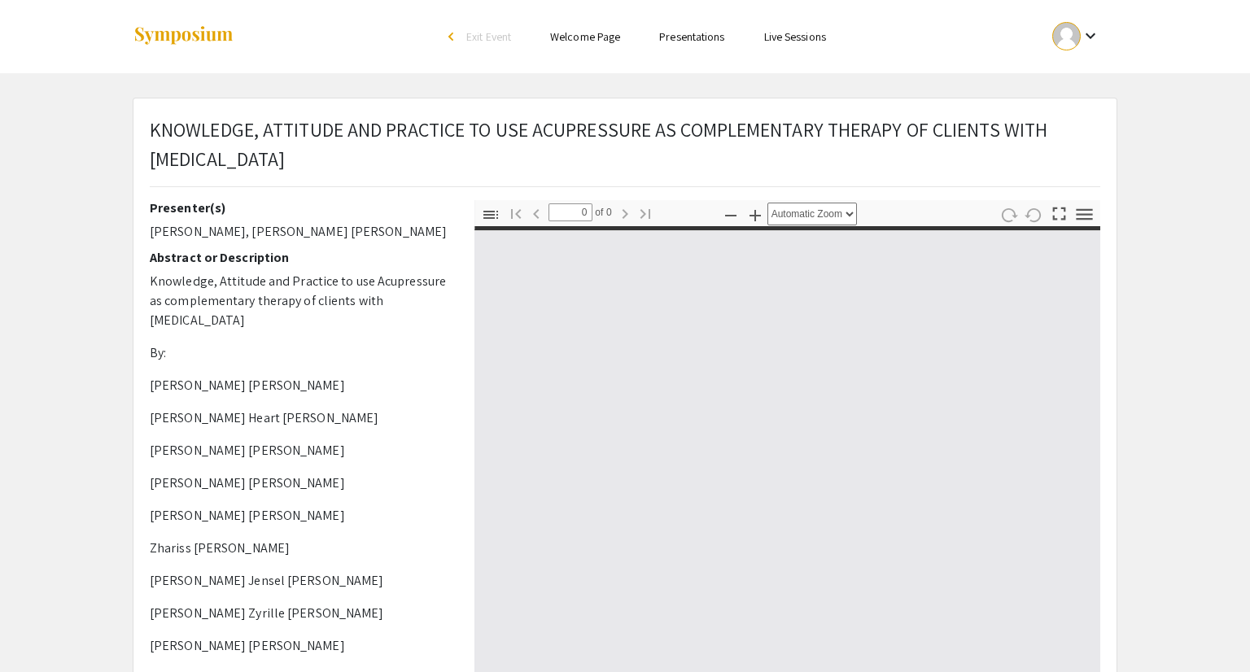
select select "custom"
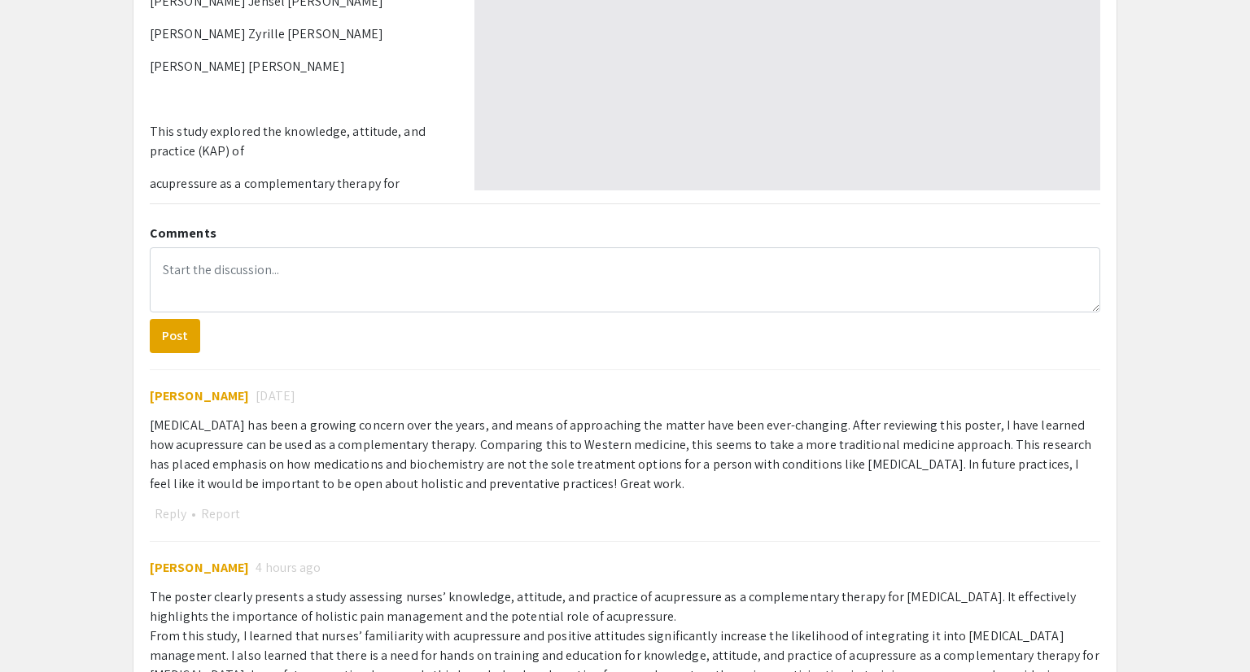
scroll to position [787, 0]
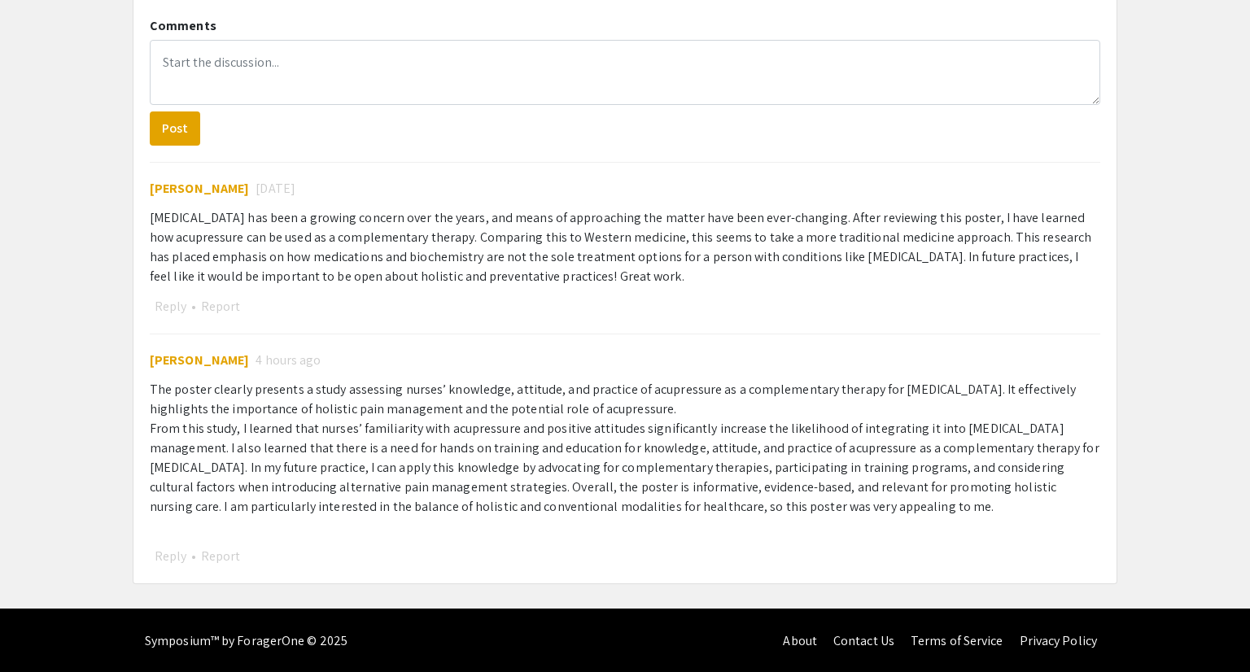
type input "1"
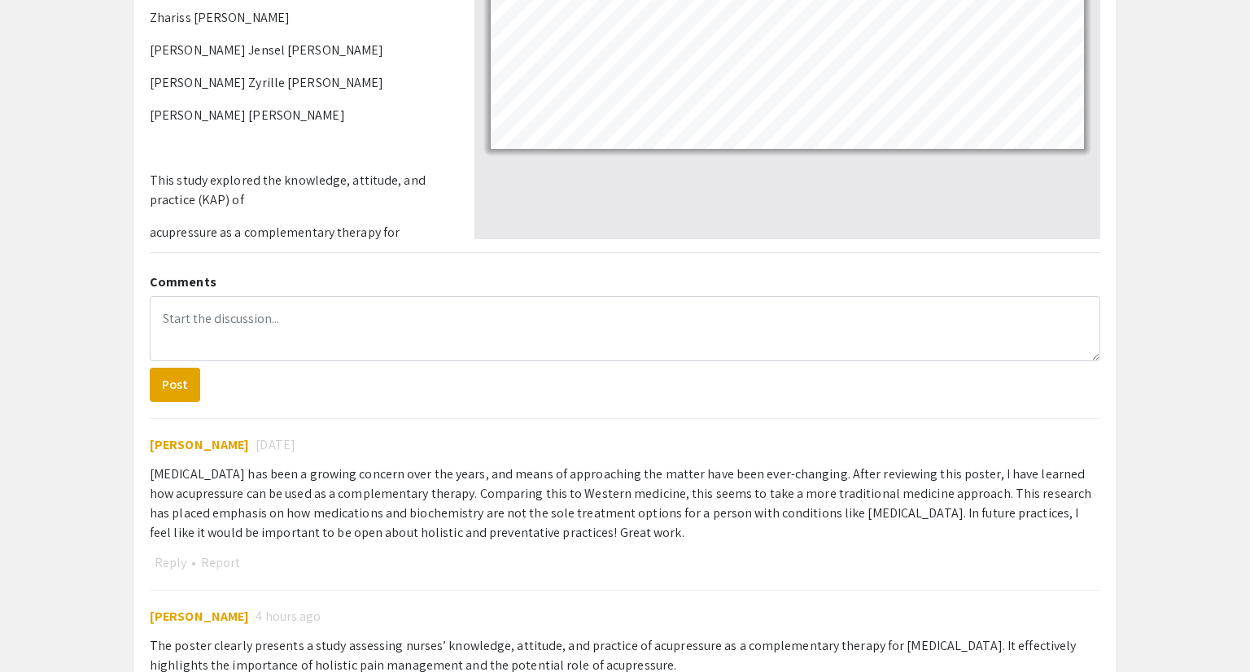
scroll to position [523, 0]
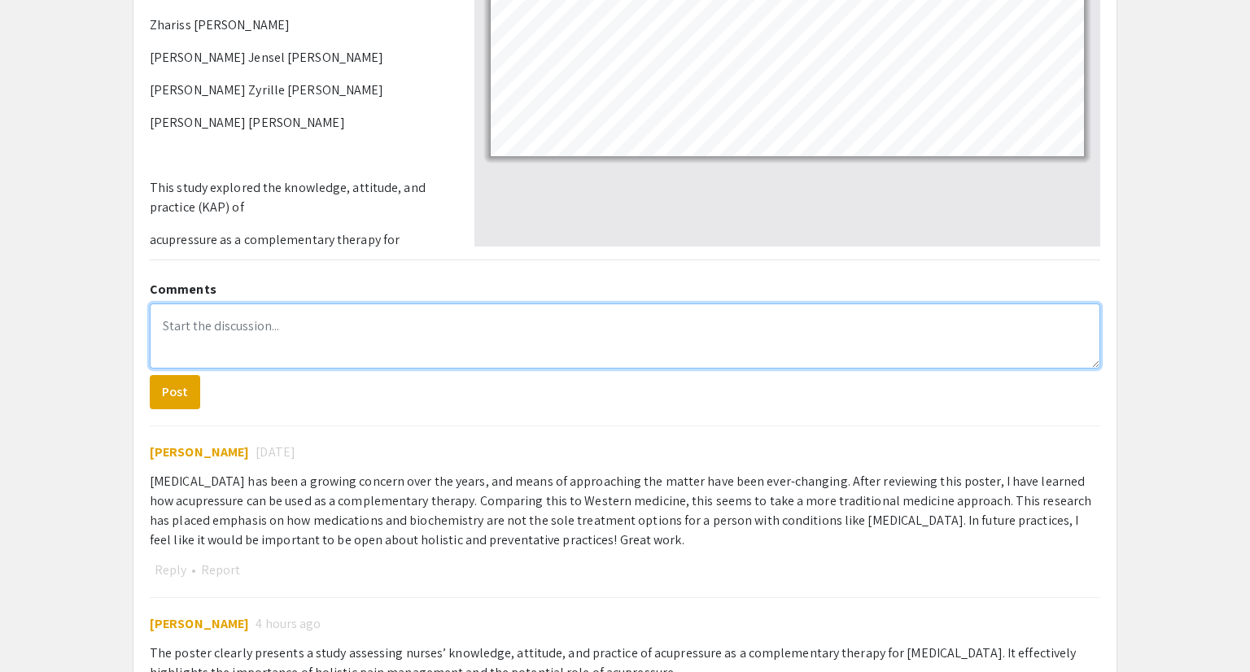
click at [347, 322] on textarea at bounding box center [625, 336] width 951 height 65
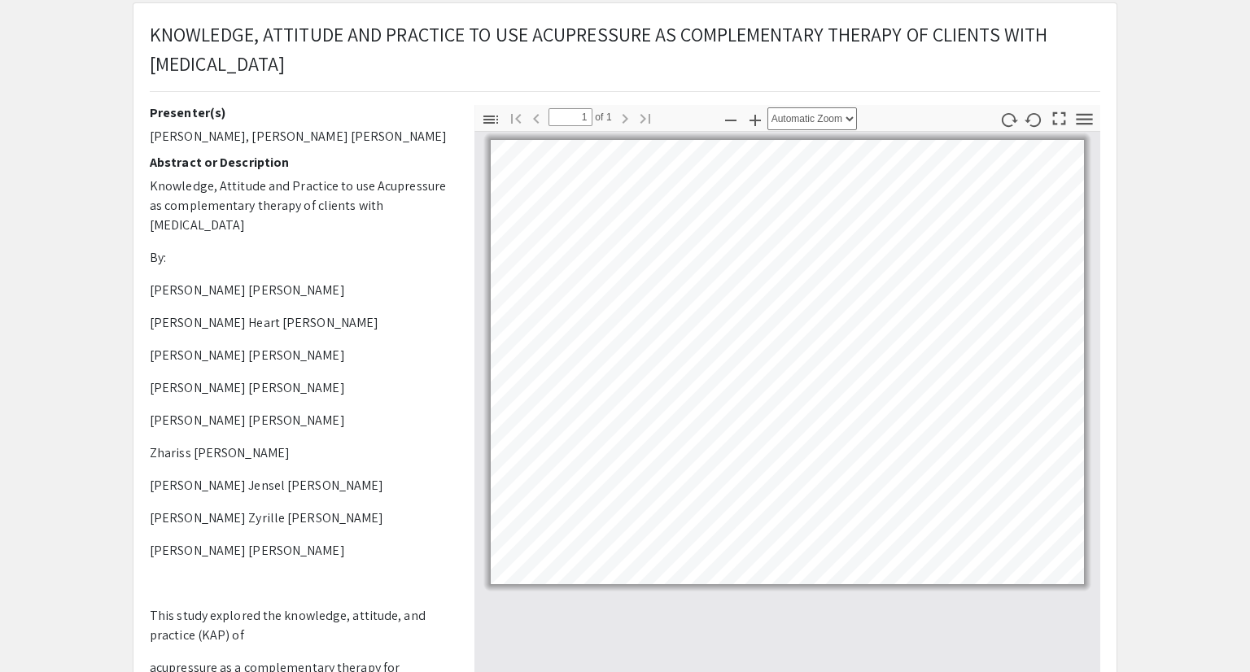
scroll to position [155, 0]
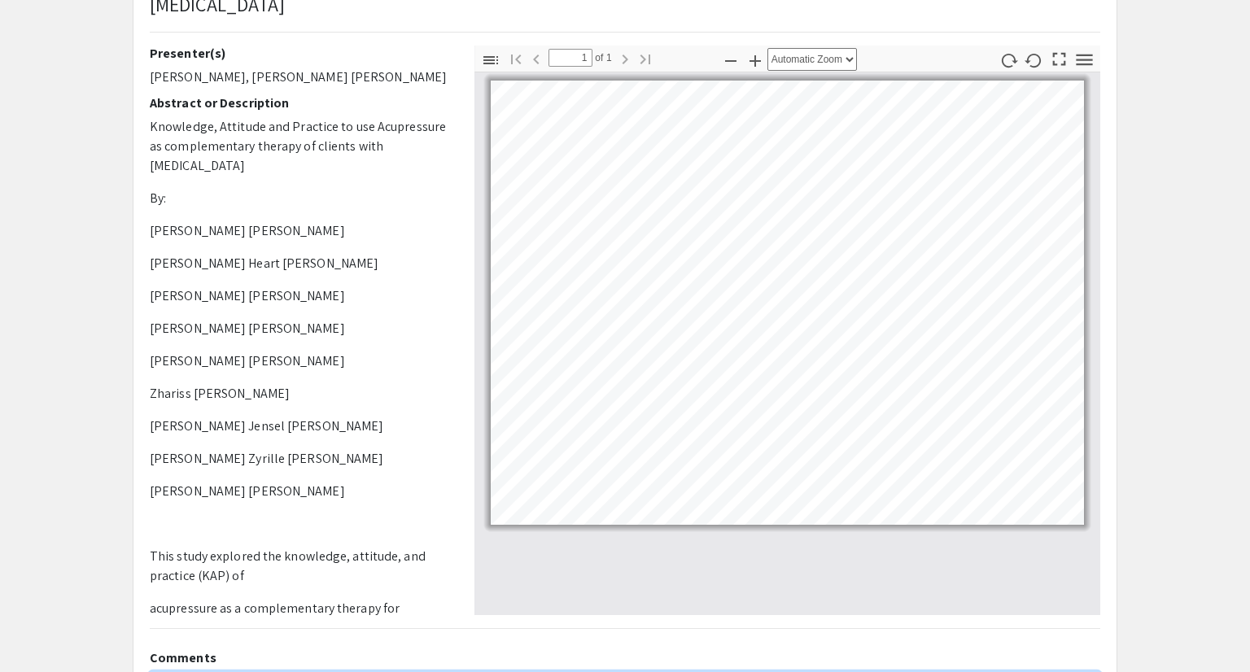
select select "custom"
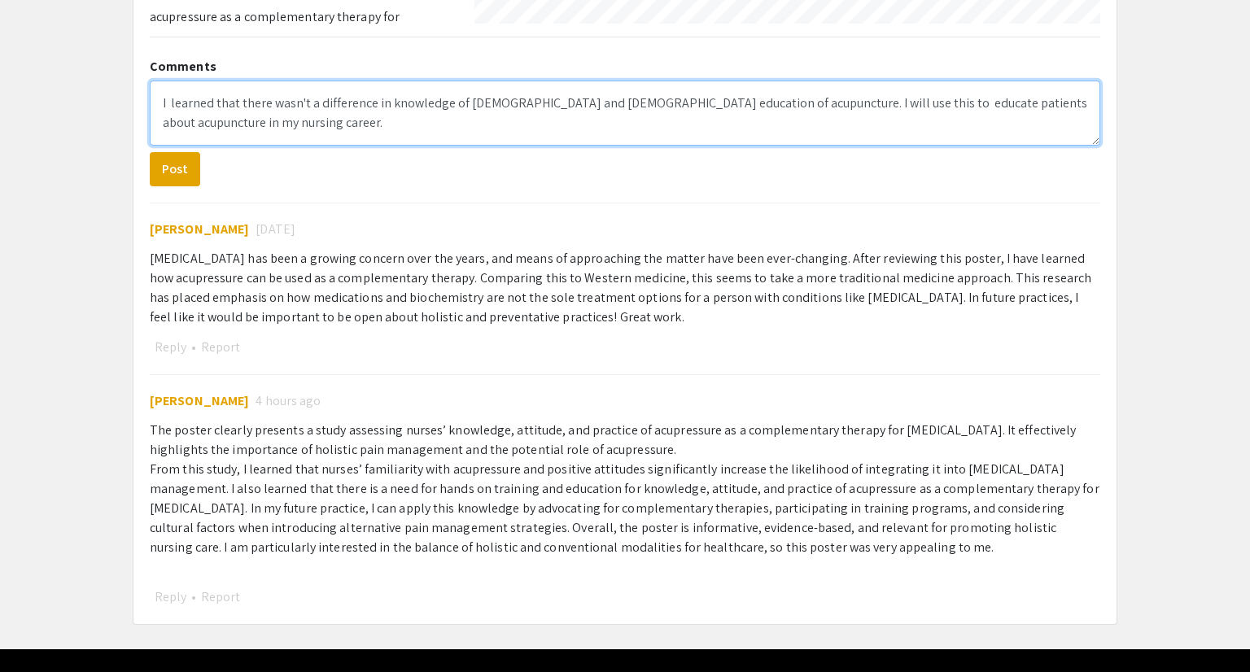
scroll to position [787, 0]
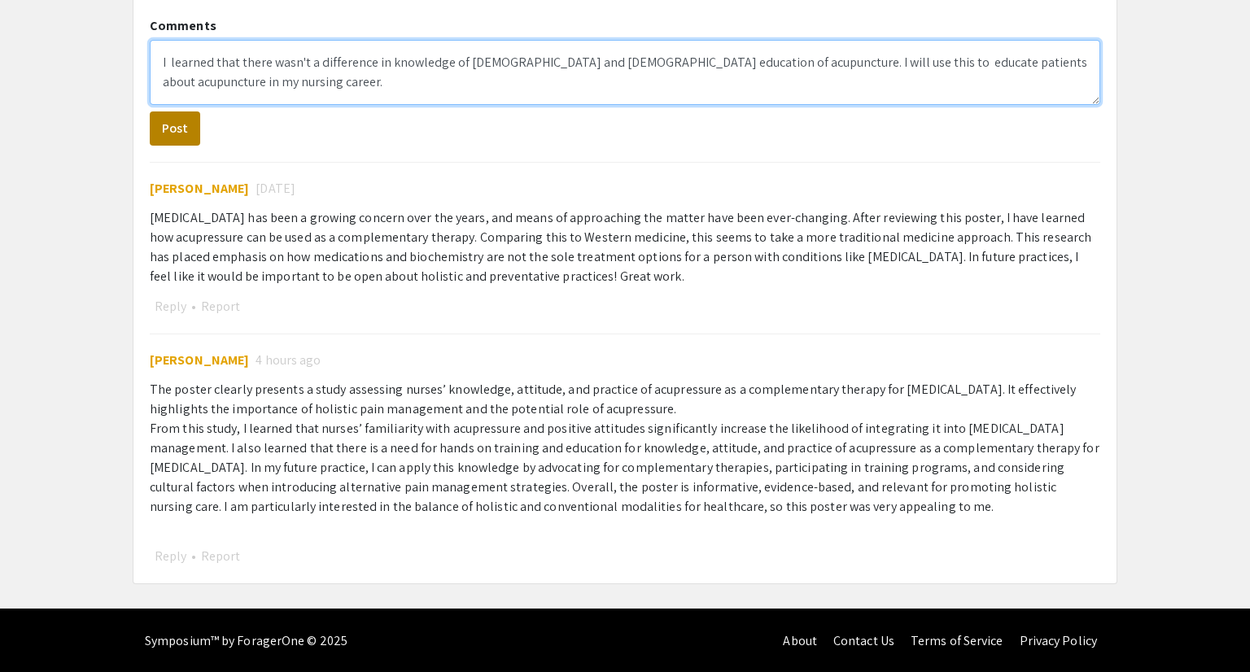
type textarea "I learned that there wasn't a difference in knowledge of [DEMOGRAPHIC_DATA] and…"
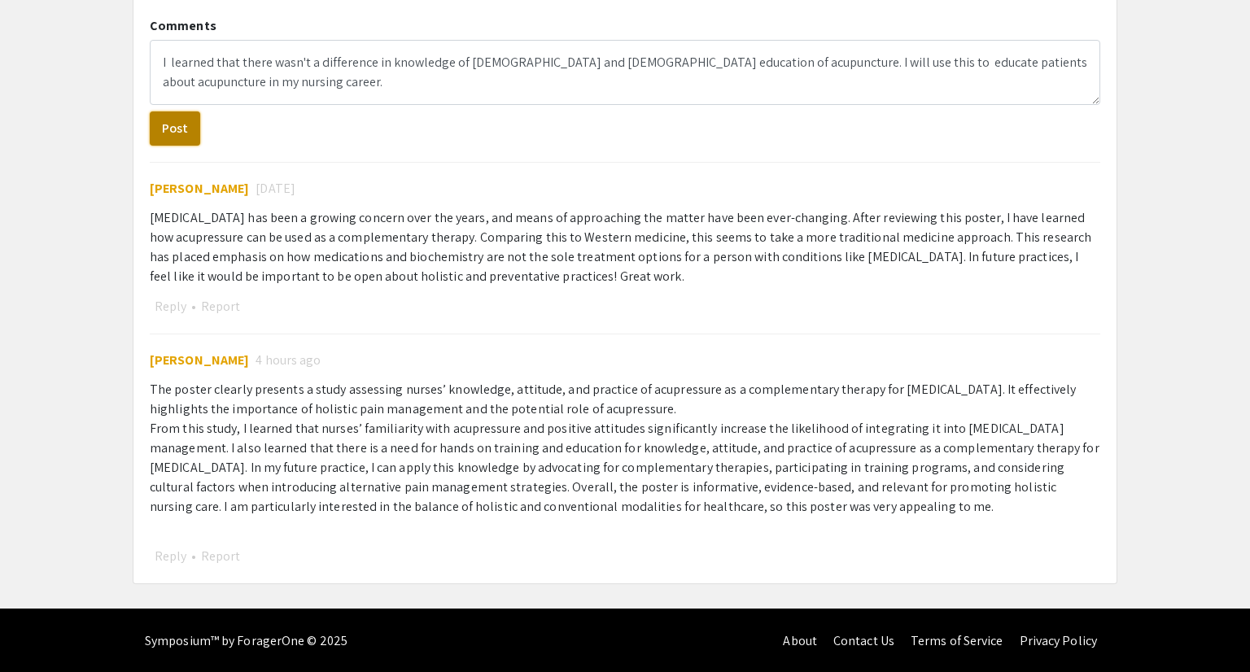
click at [182, 142] on button "Post" at bounding box center [175, 129] width 50 height 34
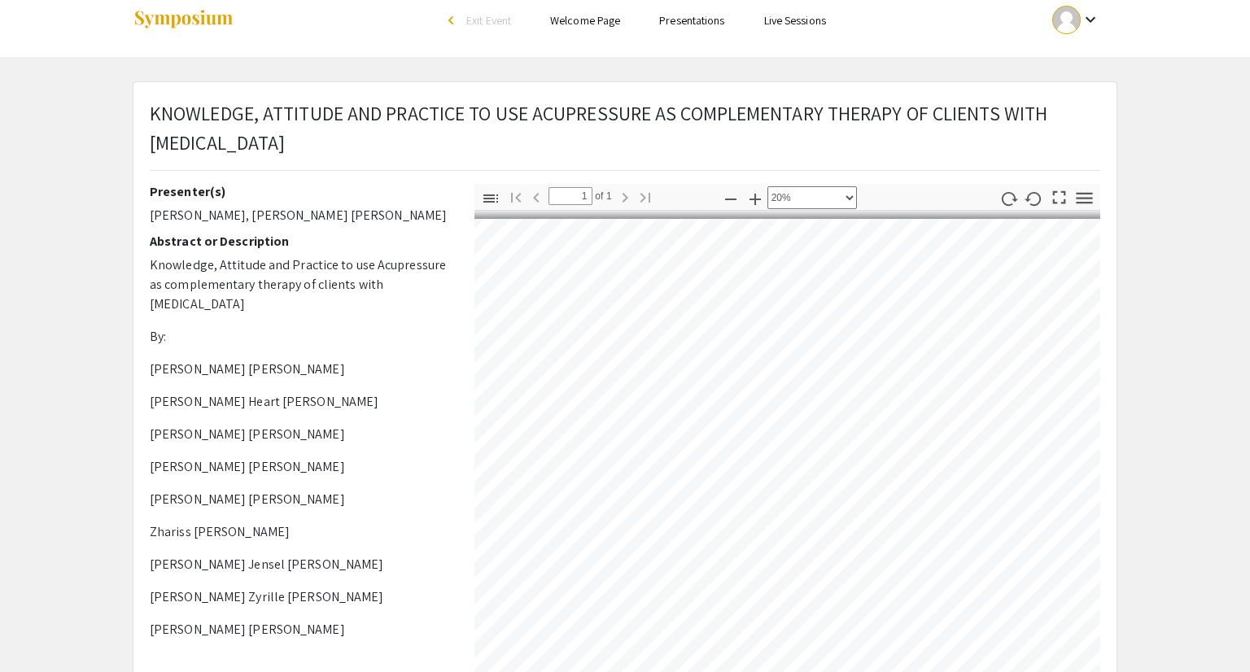
scroll to position [0, 0]
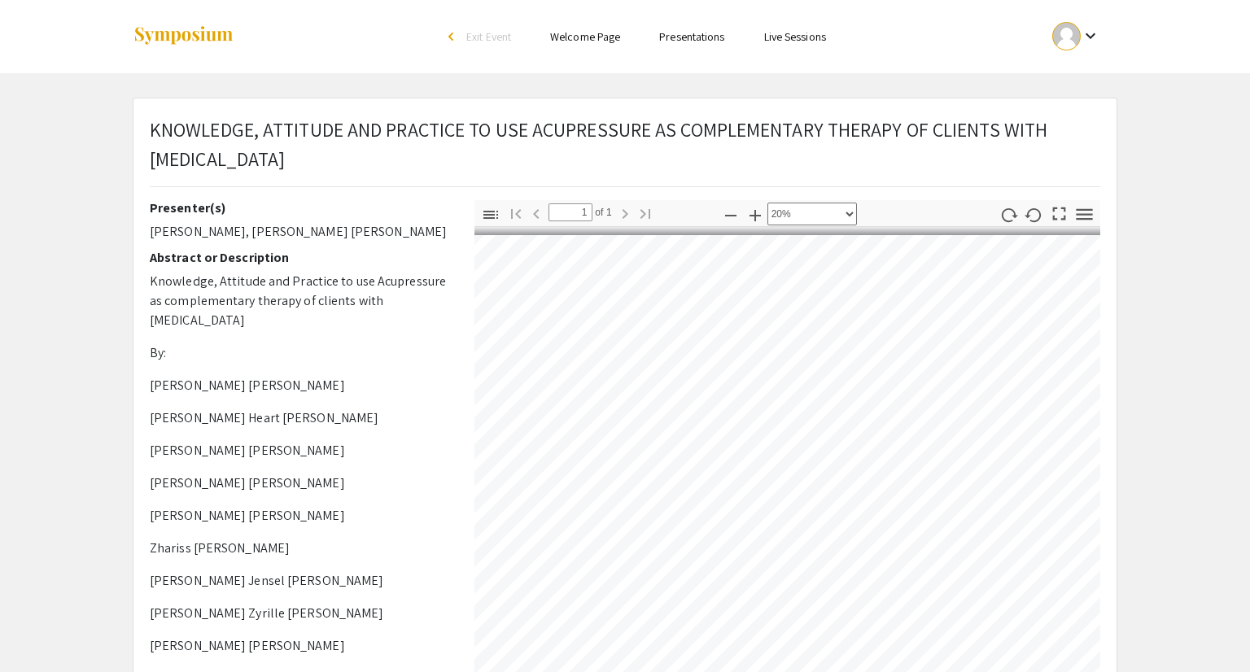
click at [449, 37] on div "arrow_back_ios" at bounding box center [454, 37] width 10 height 10
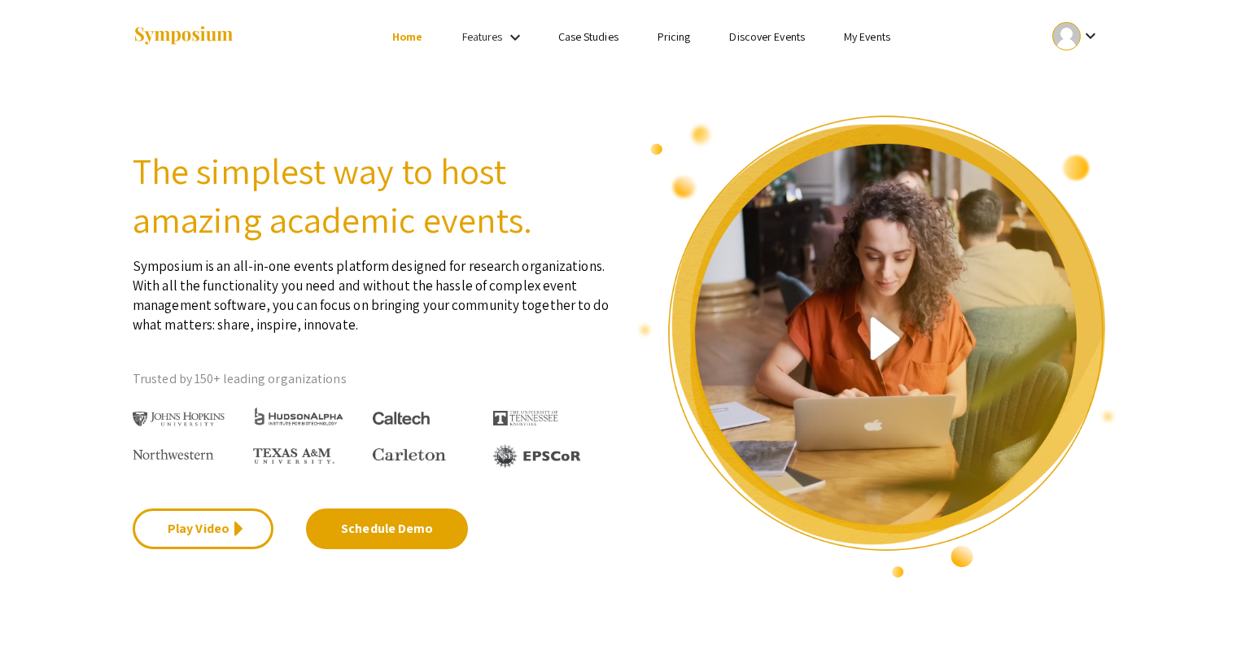
click at [858, 44] on link "My Events" at bounding box center [867, 36] width 46 height 15
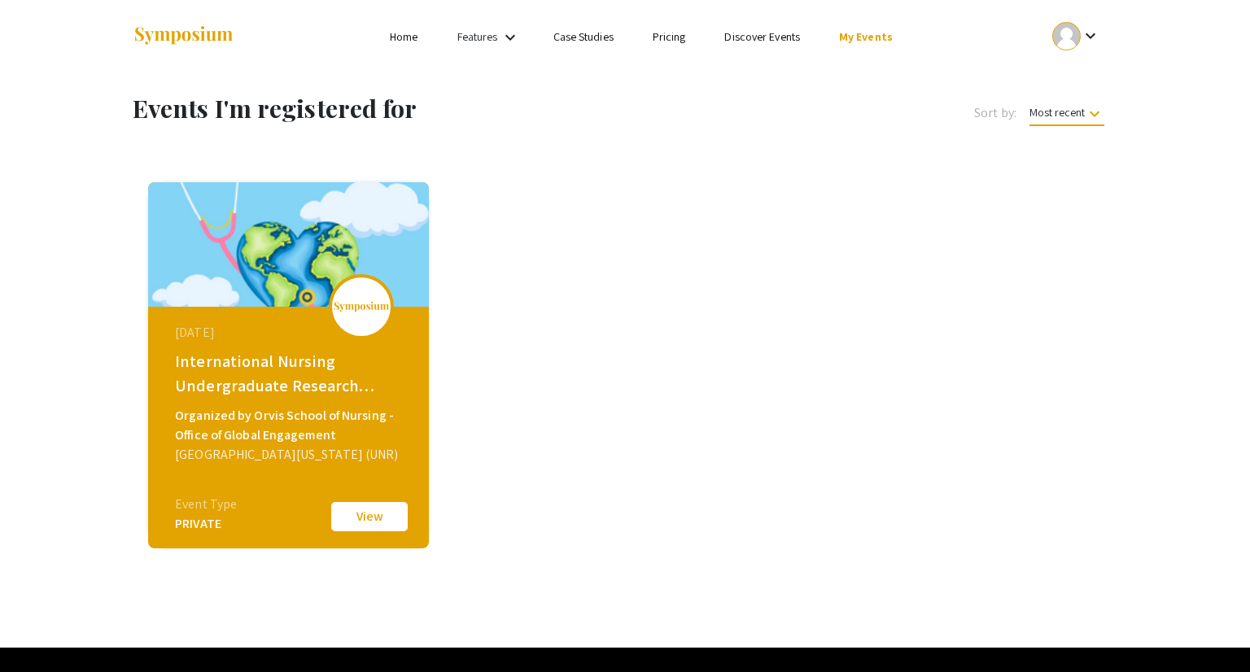
click at [360, 529] on button "View" at bounding box center [369, 517] width 81 height 34
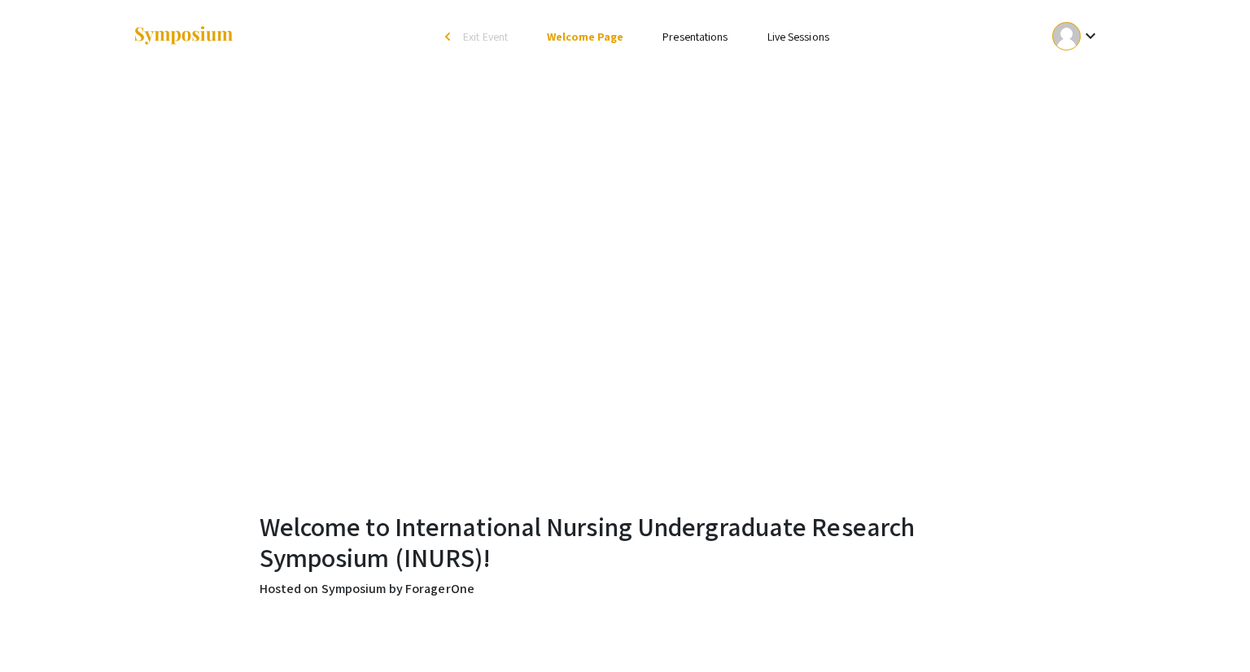
click at [696, 46] on ul "Skip navigation arrow_back_ios Exit Event Welcome Page Presentations Live Sessi…" at bounding box center [624, 36] width 325 height 73
click at [695, 42] on link "Presentations" at bounding box center [695, 36] width 65 height 15
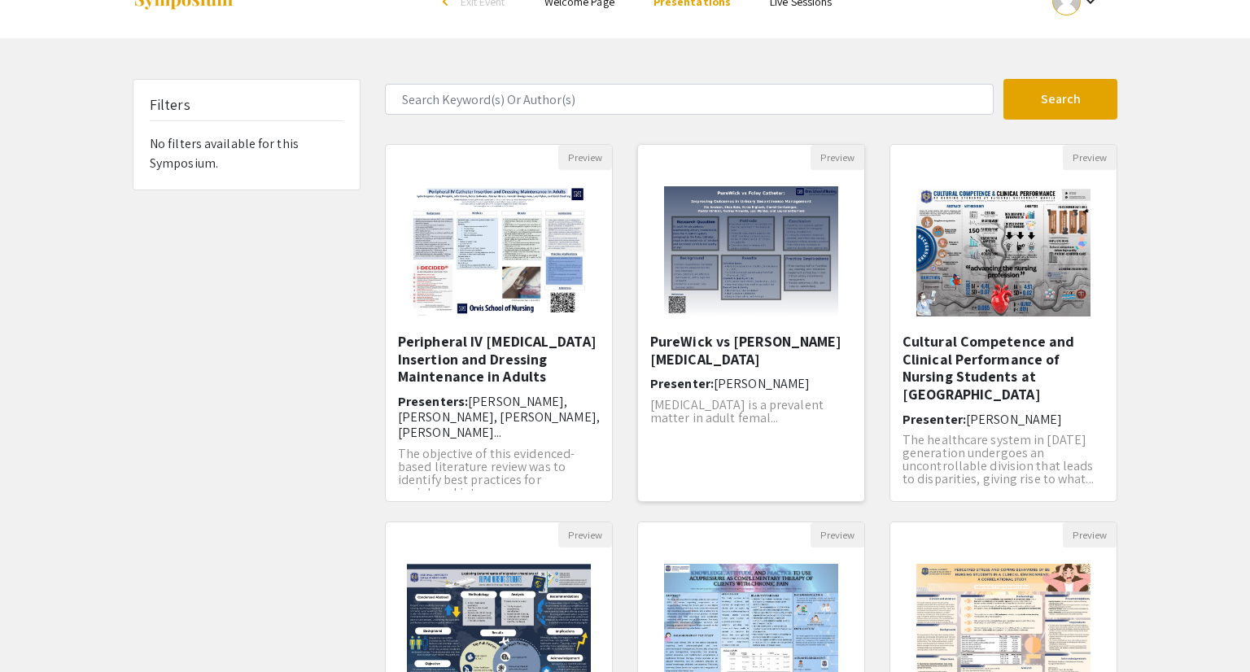
scroll to position [36, 0]
click at [492, 309] on img "Open Presentation <p>Peripheral IV Catheter Insertion and Dressing Maintenance …" at bounding box center [499, 250] width 206 height 163
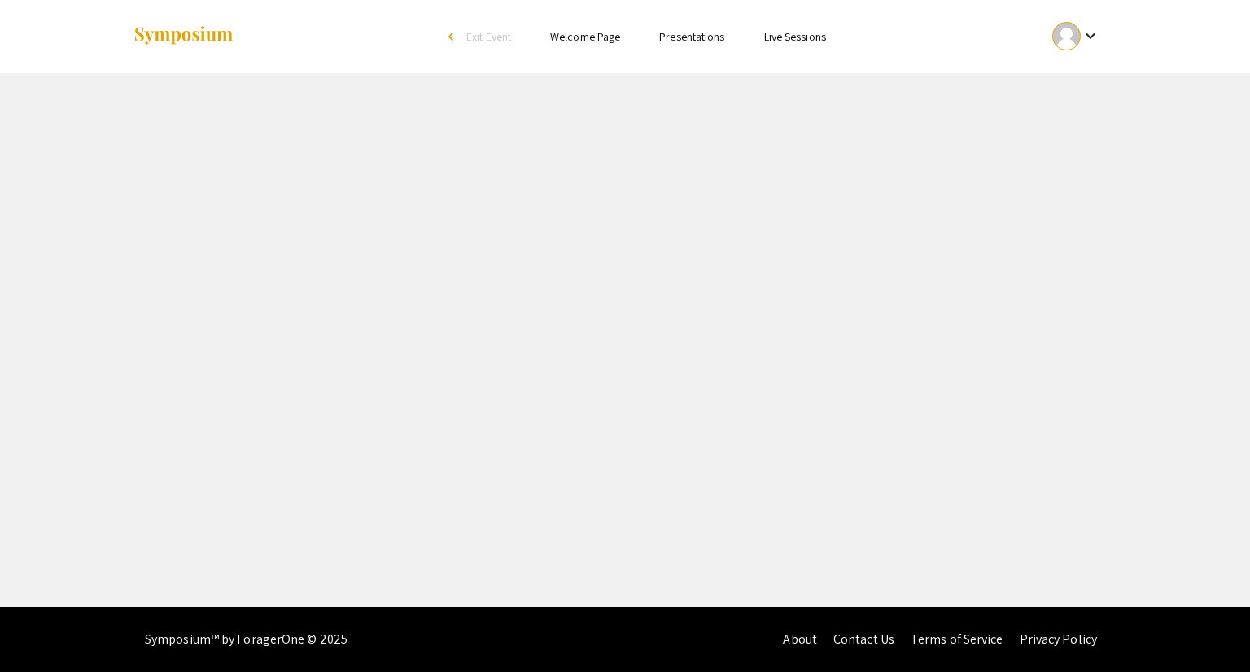
select select "custom"
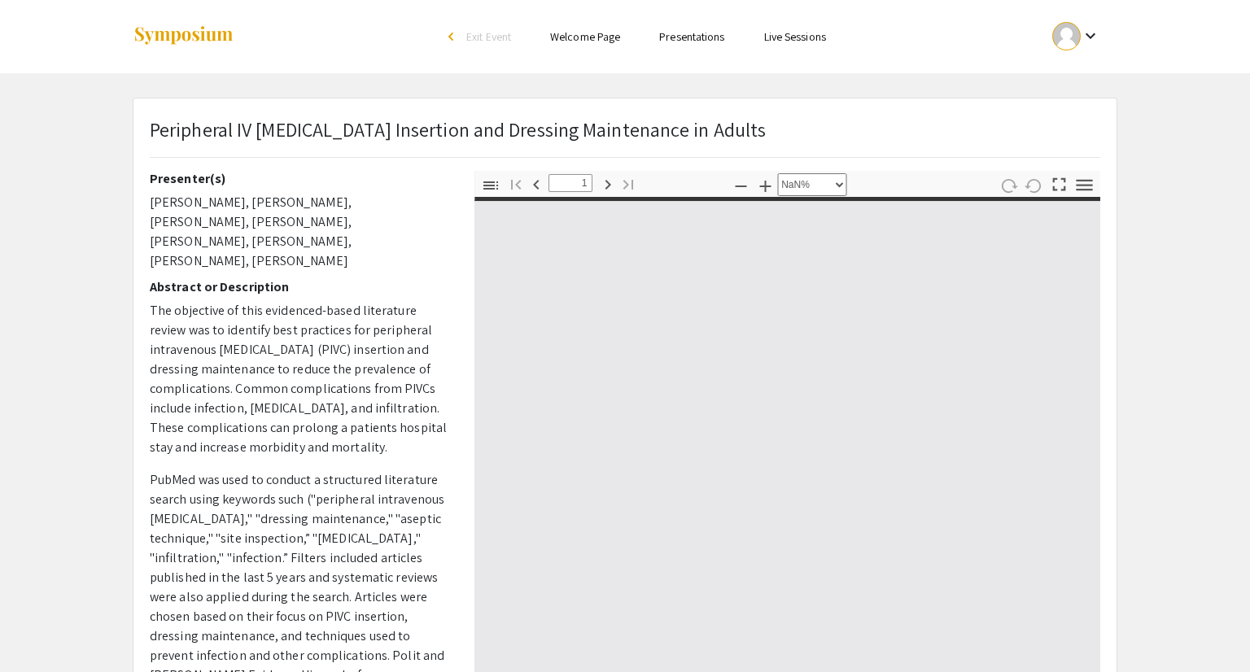
type input "0"
select select "custom"
type input "1"
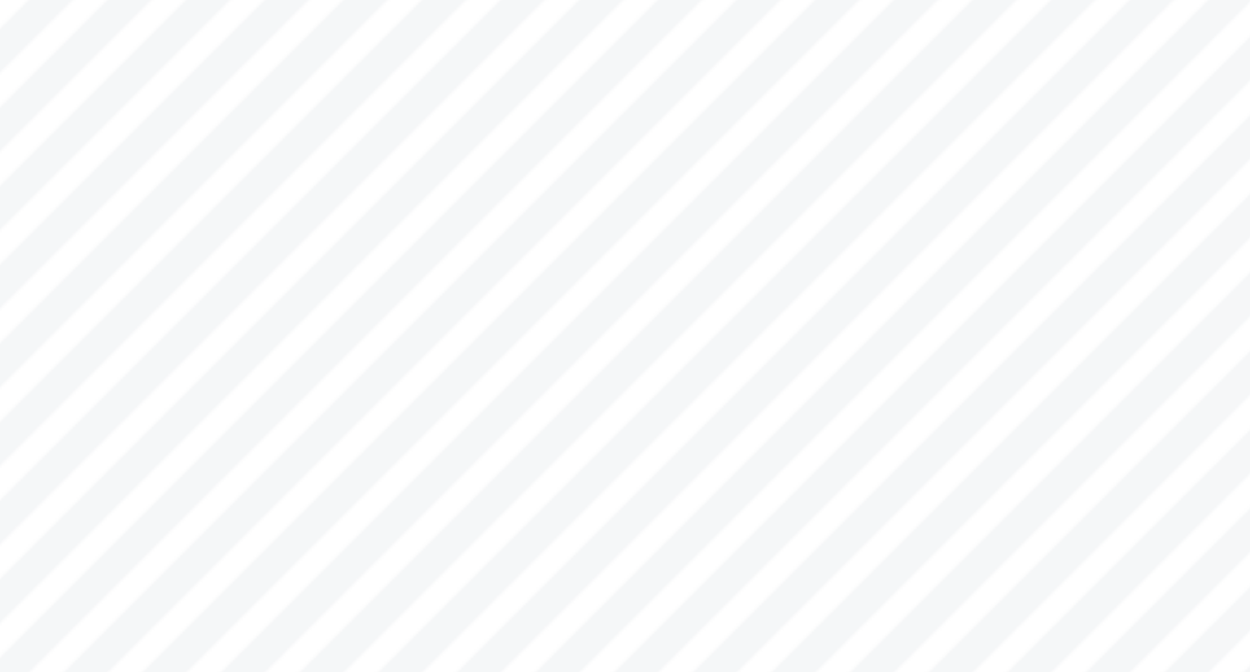
scroll to position [0, 8]
select select "custom"
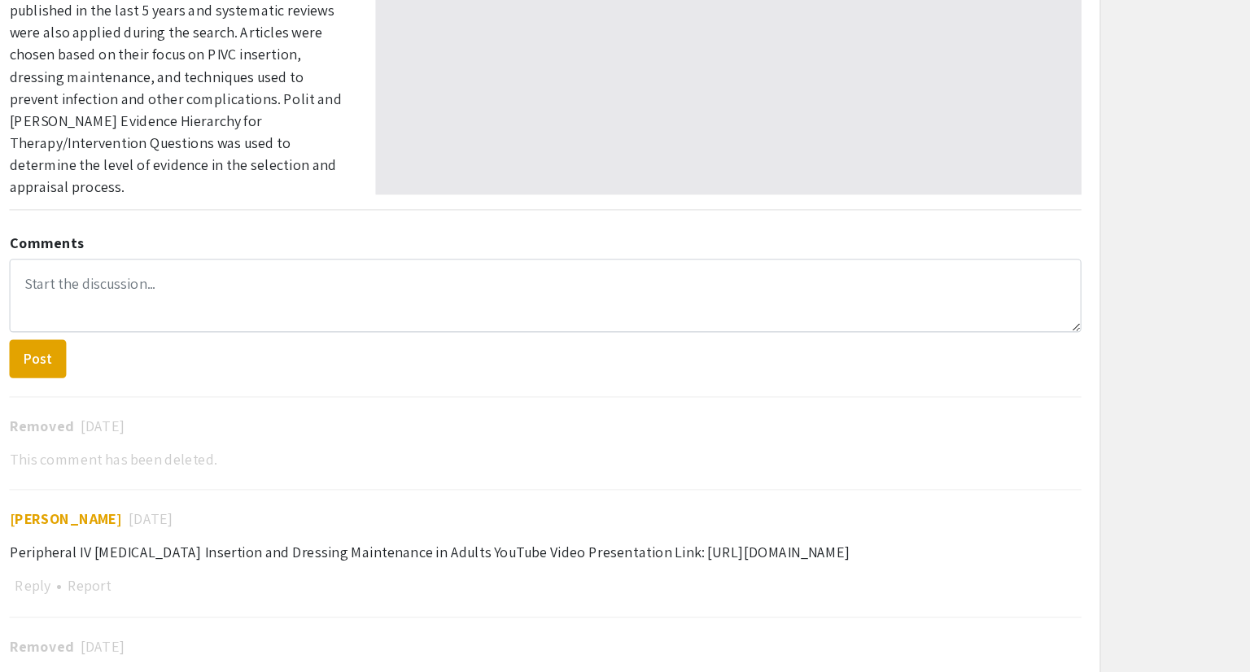
scroll to position [494, 0]
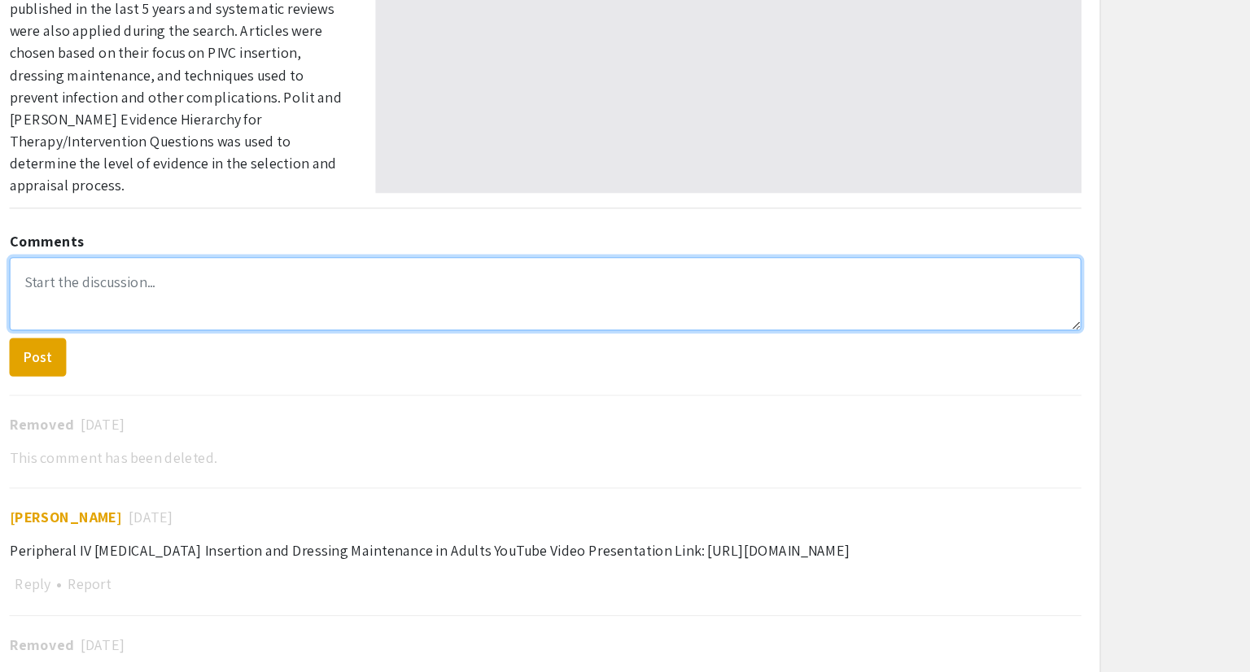
click at [188, 329] on textarea at bounding box center [625, 336] width 951 height 65
click at [508, 318] on textarea "I learned that maintaining an IV on a regular schedule" at bounding box center [625, 336] width 951 height 65
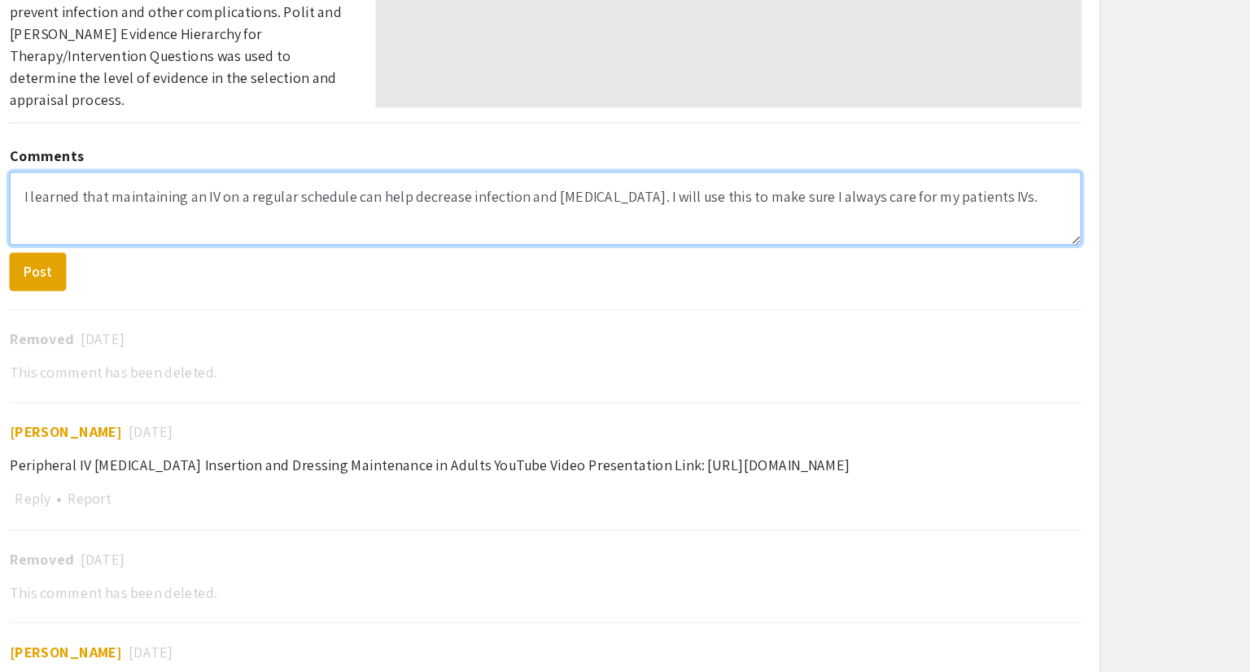
scroll to position [576, 0]
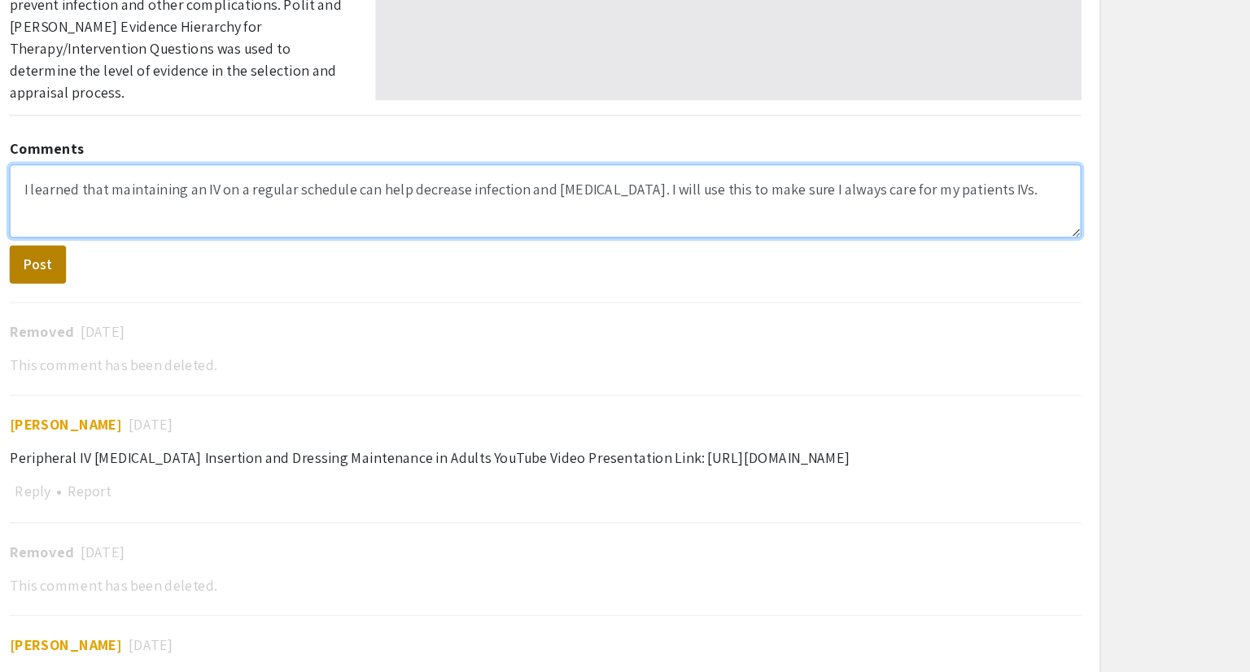
type textarea "I learned that maintaining an IV on a regular schedule can help decrease infect…"
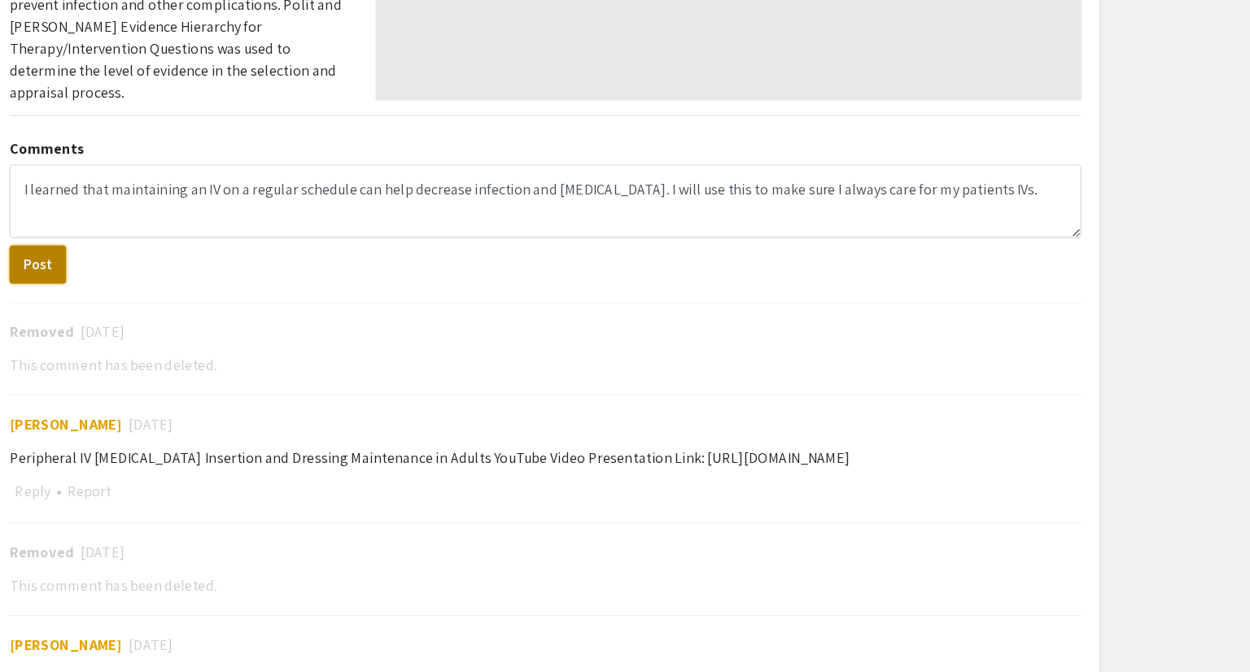
click at [187, 310] on button "Post" at bounding box center [175, 310] width 50 height 34
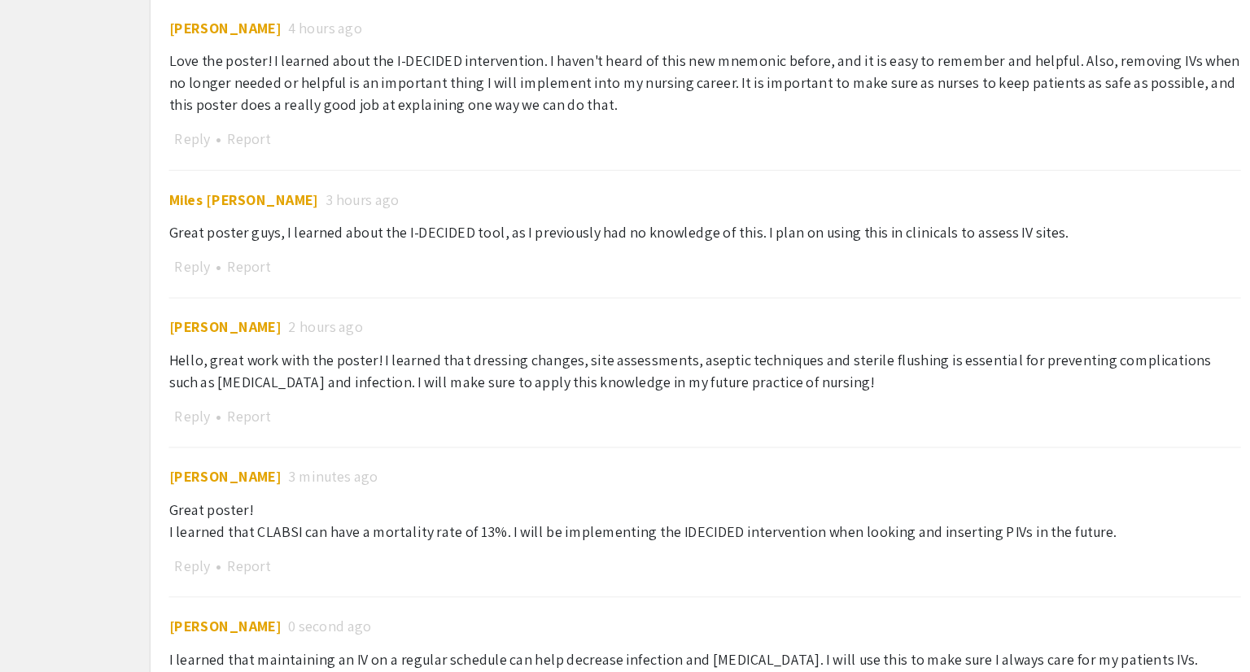
scroll to position [1580, 0]
